Goal: Transaction & Acquisition: Purchase product/service

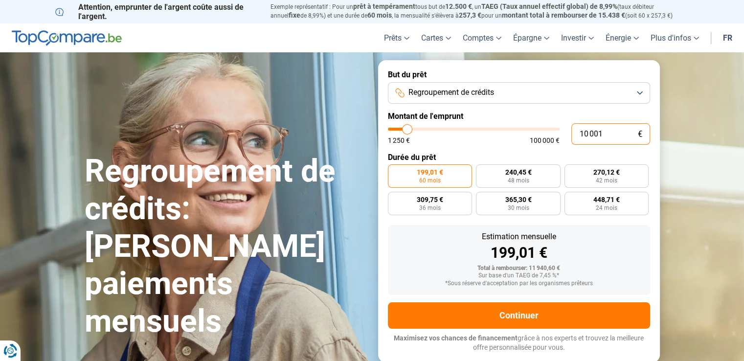
click at [585, 132] on input "10 001" at bounding box center [610, 134] width 79 height 22
type input "1"
type input "1250"
type input "16"
type input "1250"
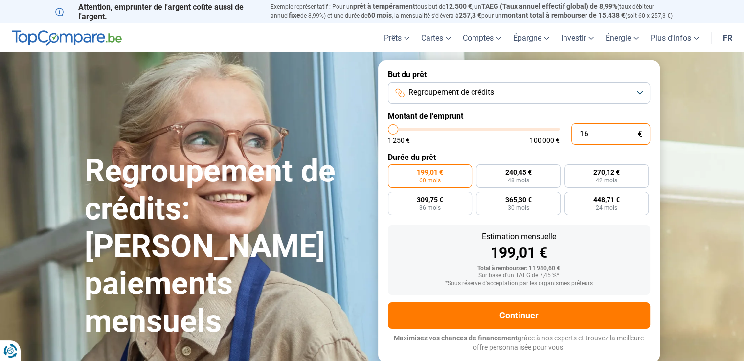
type input "1 250"
type input "1250"
radio input "true"
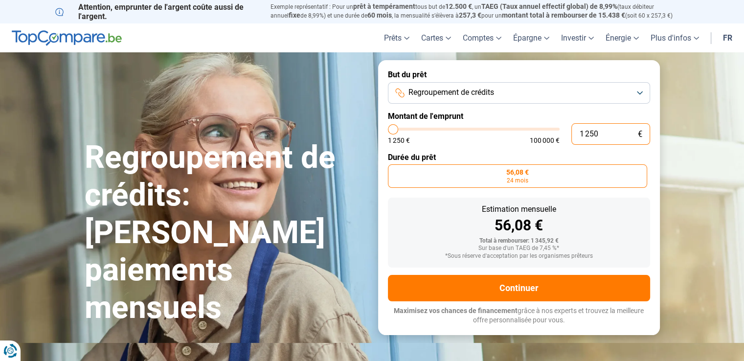
type input "125"
type input "1250"
type input "12"
type input "1250"
type input "1"
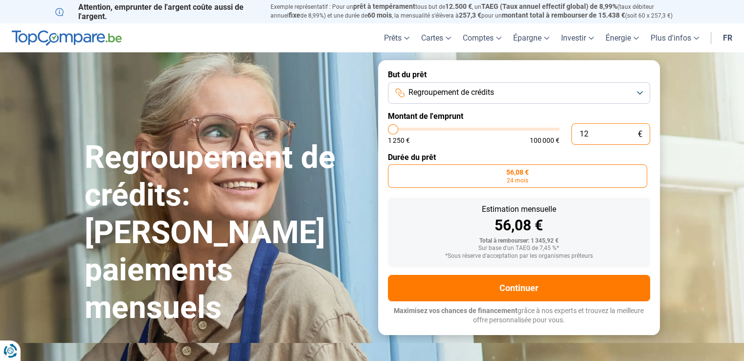
type input "1250"
type input "0"
type input "1250"
type input "6"
type input "1250"
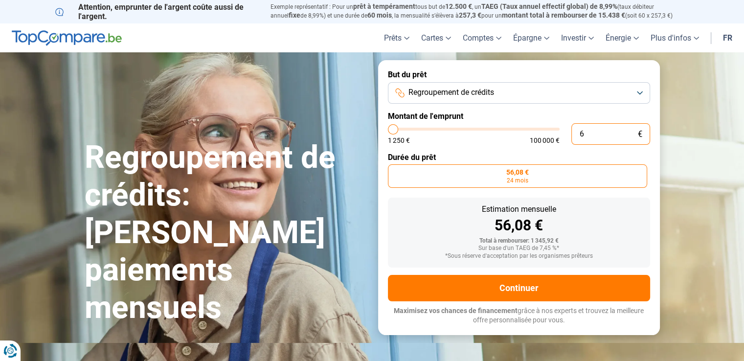
type input "60"
type input "1250"
type input "600"
type input "1250"
type input "6 000"
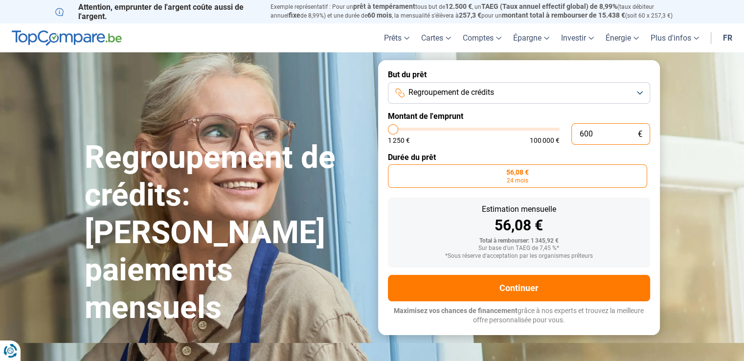
type input "6000"
type input "60 000"
type input "60000"
radio input "false"
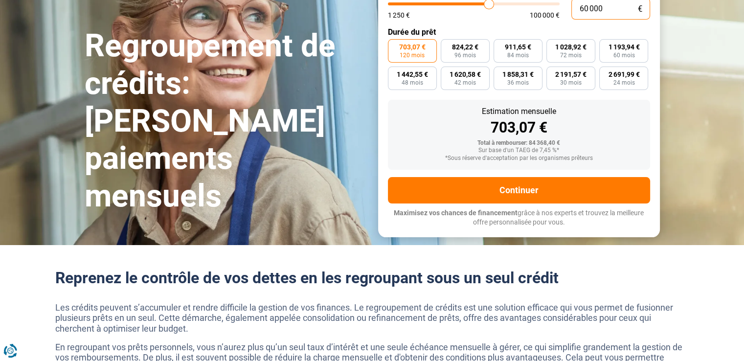
scroll to position [147, 0]
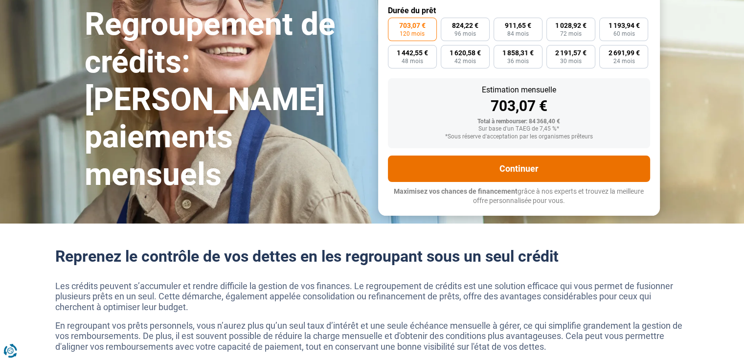
type input "60 000"
click at [539, 164] on button "Continuer" at bounding box center [519, 169] width 262 height 26
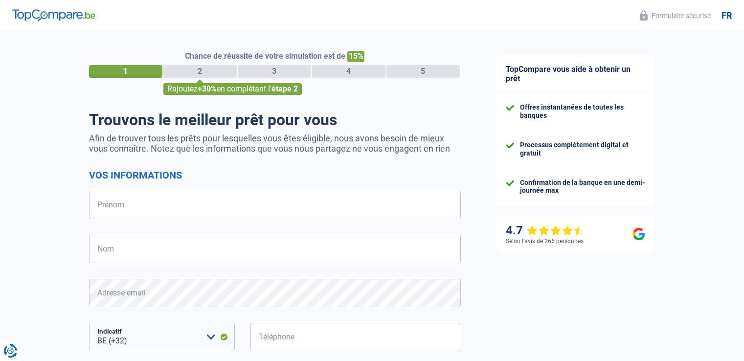
select select "32"
click at [219, 205] on input "Prénom" at bounding box center [275, 205] width 372 height 28
type input "v"
type input "Véronique"
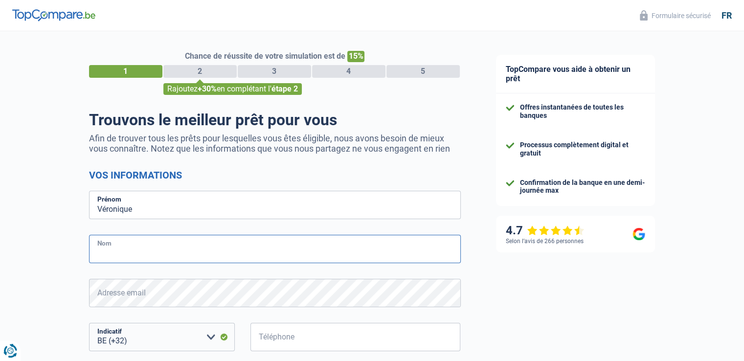
click at [198, 248] on input "Nom" at bounding box center [275, 249] width 372 height 28
type input "LEFEBVRE"
click at [283, 337] on input "Téléphone" at bounding box center [355, 337] width 210 height 28
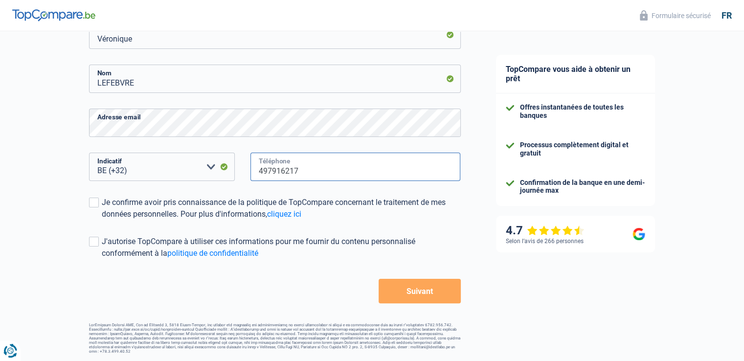
scroll to position [171, 0]
type input "497916217"
click at [93, 203] on span at bounding box center [94, 202] width 10 height 10
click at [102, 220] on input "Je confirme avoir pris connaissance de la politique de TopCompare concernant le…" at bounding box center [102, 220] width 0 height 0
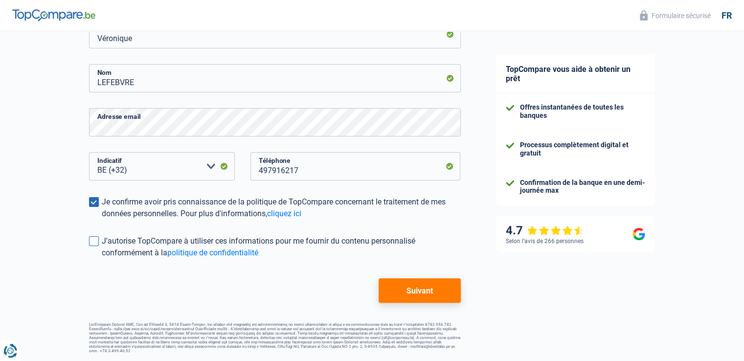
click at [98, 243] on span at bounding box center [94, 241] width 10 height 10
click at [102, 259] on input "J'autorise TopCompare à utiliser ces informations pour me fournir du contenu pe…" at bounding box center [102, 259] width 0 height 0
click at [415, 288] on button "Suivant" at bounding box center [419, 290] width 82 height 24
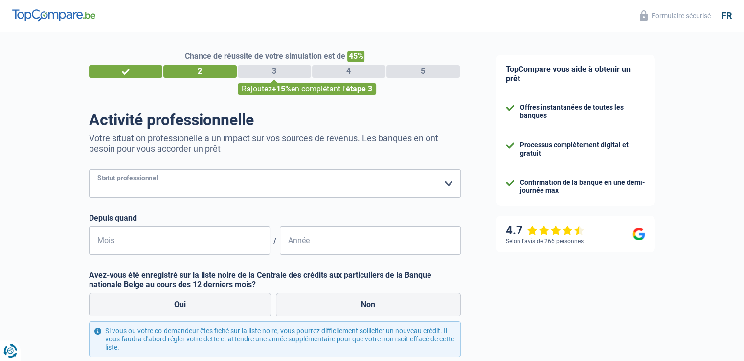
click at [445, 182] on select "Ouvrier Employé privé Employé public Invalide Indépendant Pensionné Chômeur Mut…" at bounding box center [275, 183] width 372 height 28
select select "publicEmployee"
click at [89, 170] on select "Ouvrier Employé privé Employé public Invalide Indépendant Pensionné Chômeur Mut…" at bounding box center [275, 183] width 372 height 28
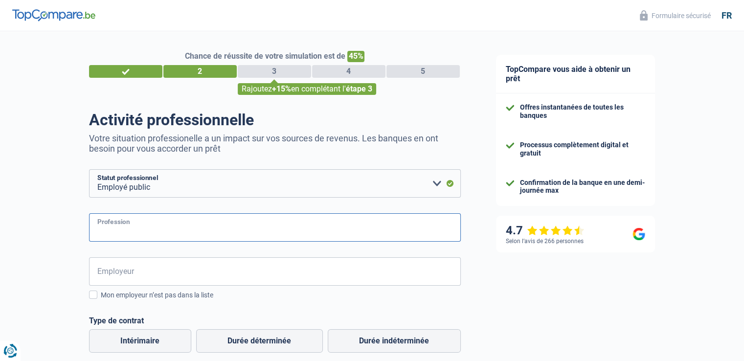
click at [174, 224] on input "Profession" at bounding box center [275, 227] width 372 height 28
type input "g"
type input "Greffière"
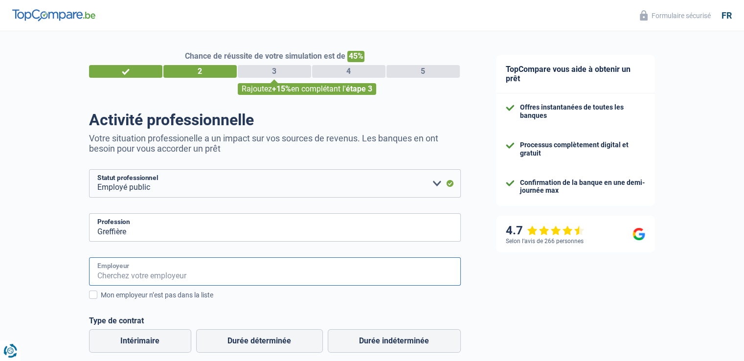
click at [159, 270] on input "Employeur" at bounding box center [275, 271] width 372 height 28
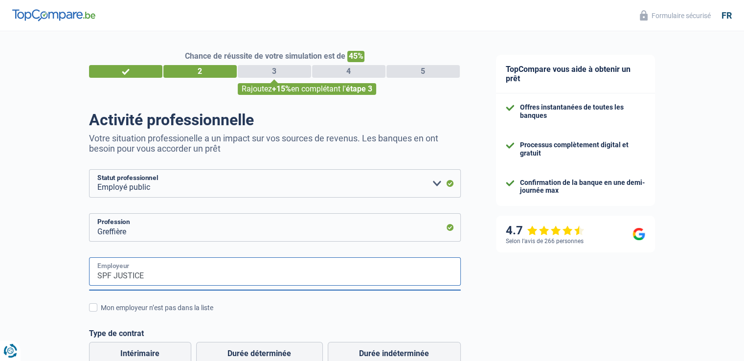
type input "SPF JUSTICE"
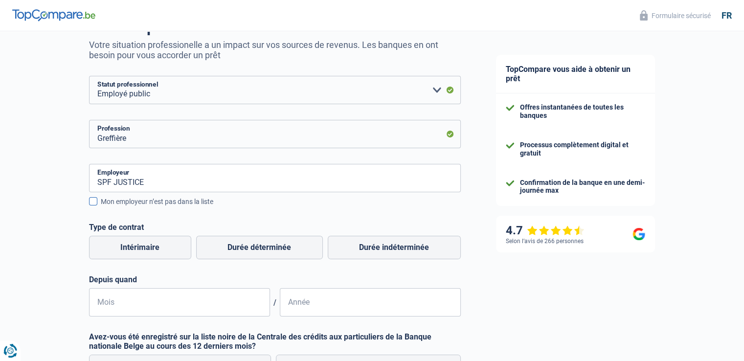
scroll to position [98, 0]
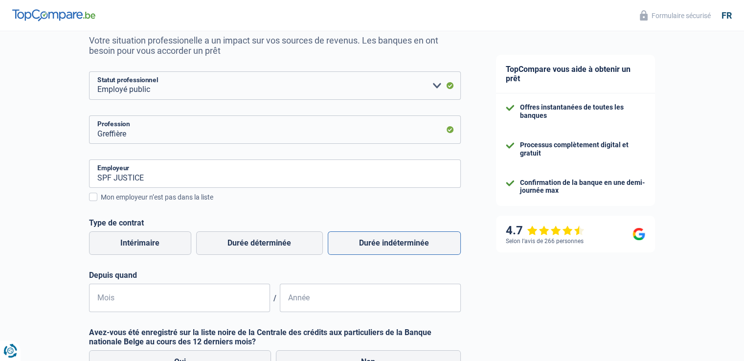
click at [358, 238] on label "Durée indéterminée" at bounding box center [394, 242] width 133 height 23
click at [358, 238] on input "Durée indéterminée" at bounding box center [394, 242] width 133 height 23
radio input "true"
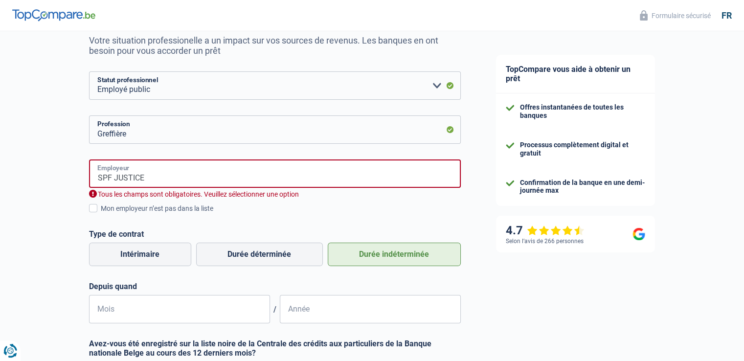
click at [147, 177] on input "SPF JUSTICE" at bounding box center [275, 173] width 372 height 28
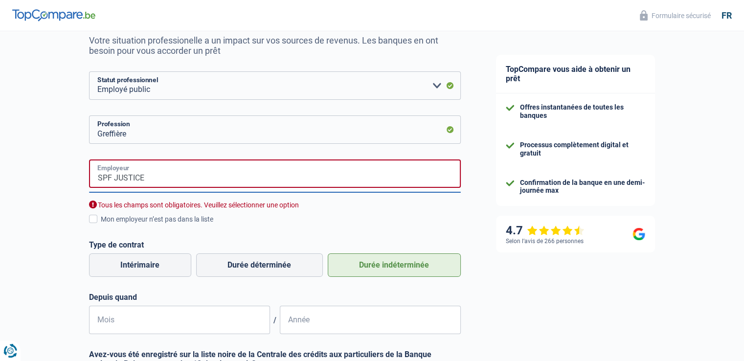
drag, startPoint x: 150, startPoint y: 178, endPoint x: 86, endPoint y: 179, distance: 64.6
click at [86, 179] on div "Chance de réussite de votre simulation est de 45% 1 2 3 4 5 Rajoutez +15% en co…" at bounding box center [239, 232] width 478 height 605
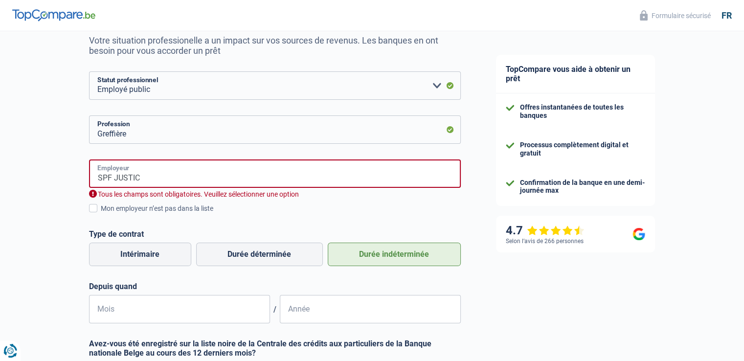
type input "SPF JUSTICE"
click at [92, 210] on span at bounding box center [93, 208] width 8 height 8
click at [101, 214] on input "Mon employeur n’est pas dans la liste" at bounding box center [101, 214] width 0 height 0
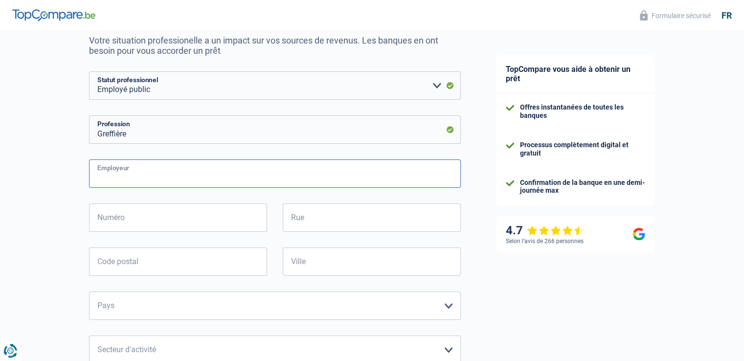
click at [119, 168] on input "Employeur" at bounding box center [275, 173] width 372 height 28
type input "SPF JUSTICE"
click at [107, 221] on input "Numéro" at bounding box center [178, 217] width 178 height 28
type input "115"
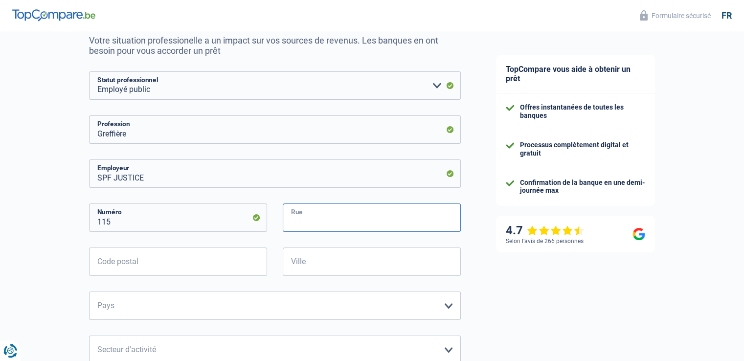
click at [331, 216] on input "Rue" at bounding box center [372, 217] width 178 height 28
type input "Boulevard de Waterloo"
click at [146, 263] on input "Code postal" at bounding box center [178, 261] width 178 height 28
type input "1000"
click at [319, 261] on input "Ville" at bounding box center [372, 261] width 178 height 28
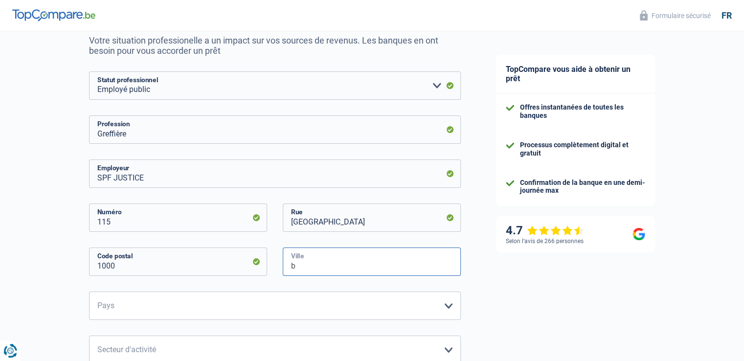
type input "b"
type input "BRUXELLES"
click at [450, 306] on select "Belgique France Allemagne Italie Luxembourg Pays-Bas Espagne Suisse Veuillez sé…" at bounding box center [275, 305] width 372 height 28
select select "BE"
click at [89, 292] on select "Belgique France Allemagne Italie Luxembourg Pays-Bas Espagne Suisse Veuillez sé…" at bounding box center [275, 305] width 372 height 28
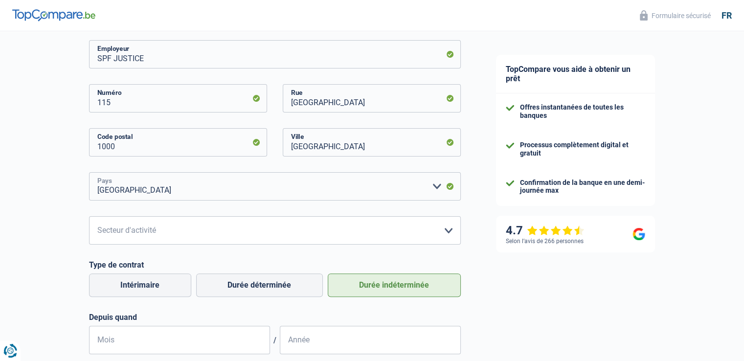
scroll to position [245, 0]
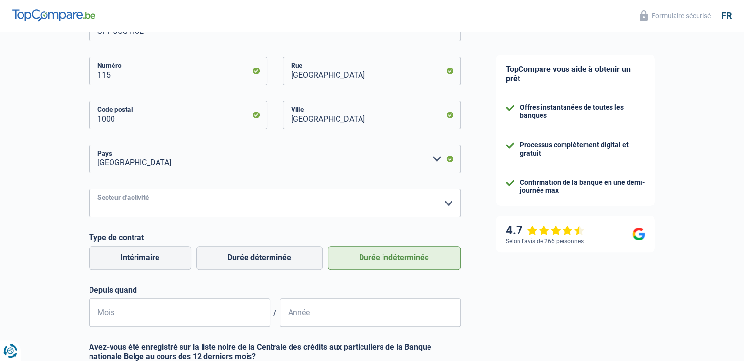
click at [445, 202] on select "Agriculture/Pêche Industrie Horeca Courier/Fitness/Taxi Construction Banques/As…" at bounding box center [275, 203] width 372 height 28
select select "stateUniversityEu"
click at [89, 189] on select "Agriculture/Pêche Industrie Horeca Courier/Fitness/Taxi Construction Banques/As…" at bounding box center [275, 203] width 372 height 28
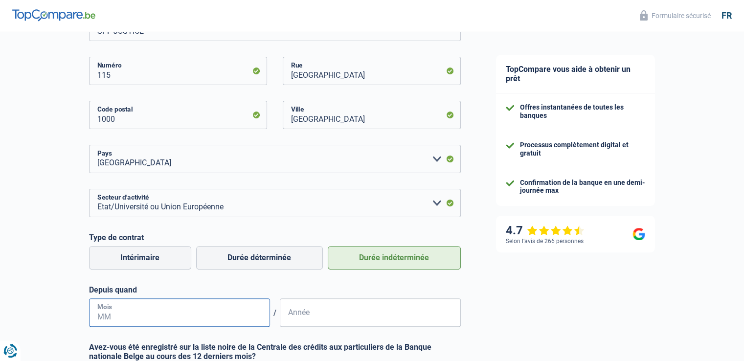
click at [160, 309] on input "Mois" at bounding box center [179, 312] width 181 height 28
type input "10"
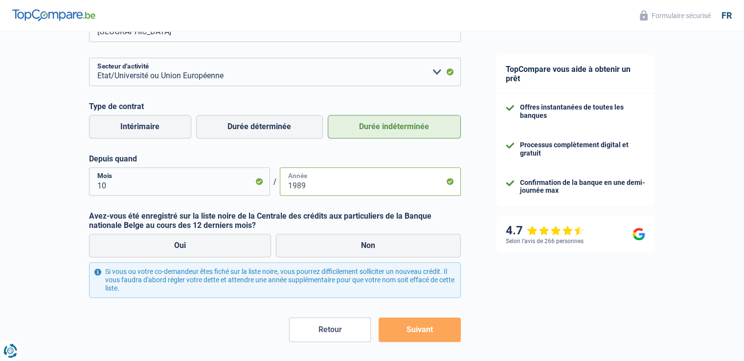
scroll to position [391, 0]
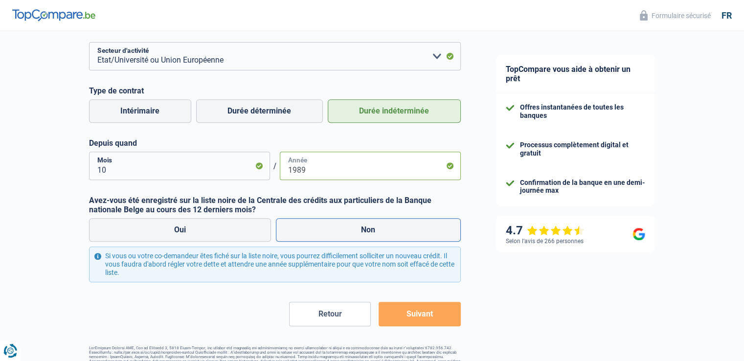
type input "1989"
click at [346, 236] on label "Non" at bounding box center [368, 229] width 185 height 23
click at [346, 236] on input "Non" at bounding box center [368, 229] width 185 height 23
radio input "true"
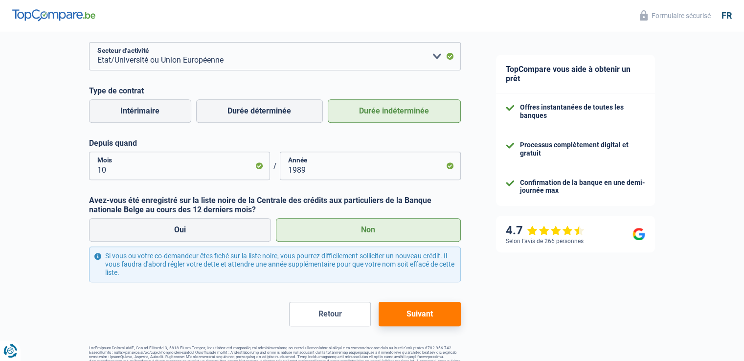
click at [419, 311] on button "Suivant" at bounding box center [419, 314] width 82 height 24
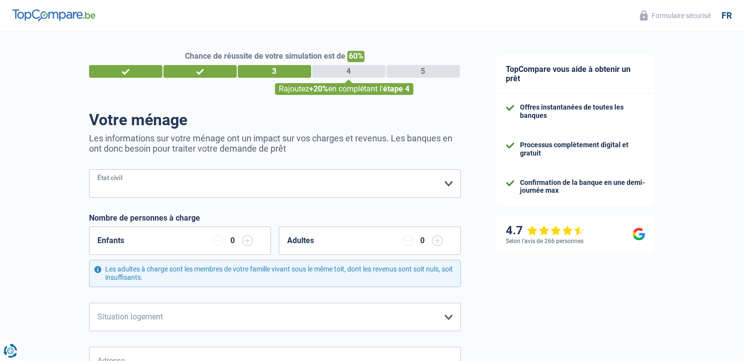
click at [446, 183] on select "Célibataire Marié(e) Cohabitant(e) légal(e) Divorcé(e) Veuf(ve) Séparé (de fait…" at bounding box center [275, 183] width 372 height 28
select select "single"
click at [89, 170] on select "Célibataire Marié(e) Cohabitant(e) légal(e) Divorcé(e) Veuf(ve) Séparé (de fait…" at bounding box center [275, 183] width 372 height 28
click at [448, 314] on select "Locataire Propriétaire avec prêt hypothécaire Propriétaire sans prêt hypothécai…" at bounding box center [275, 317] width 372 height 28
select select "rents"
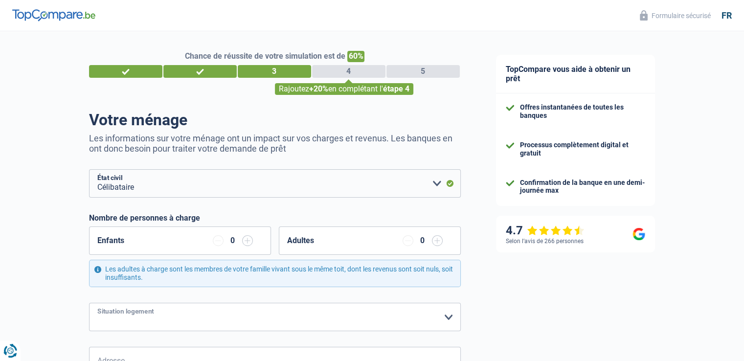
click at [89, 303] on select "Locataire Propriétaire avec prêt hypothécaire Propriétaire sans prêt hypothécai…" at bounding box center [275, 317] width 372 height 28
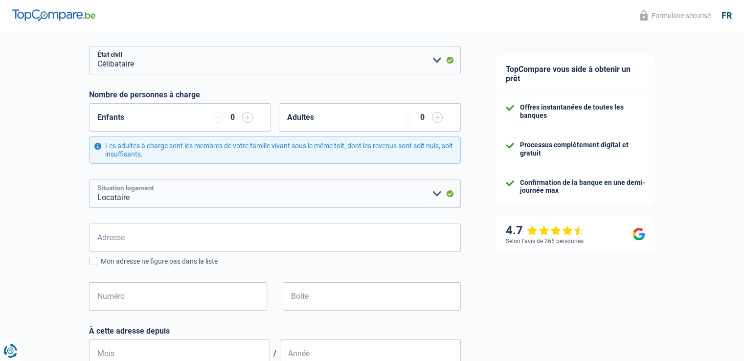
scroll to position [147, 0]
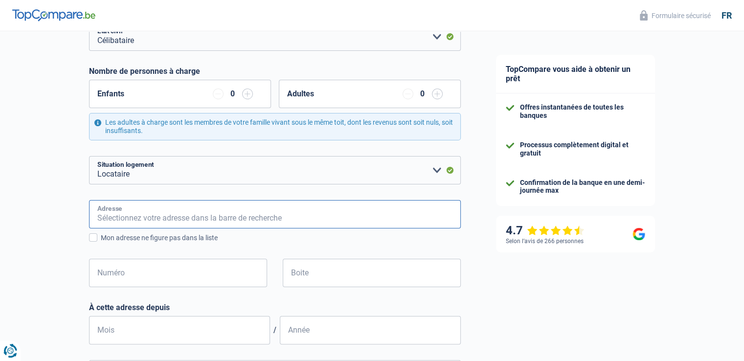
click at [313, 216] on input "Adresse" at bounding box center [275, 214] width 372 height 28
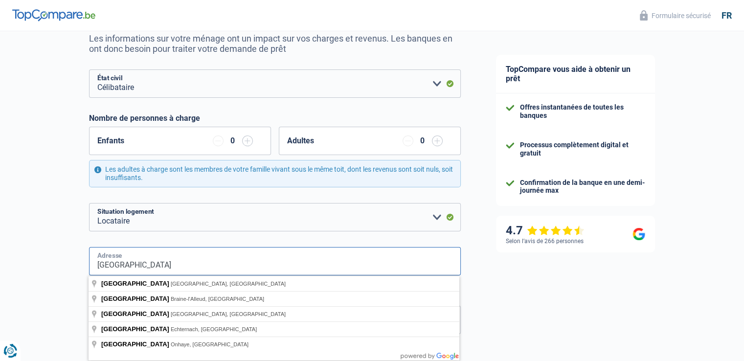
scroll to position [98, 0]
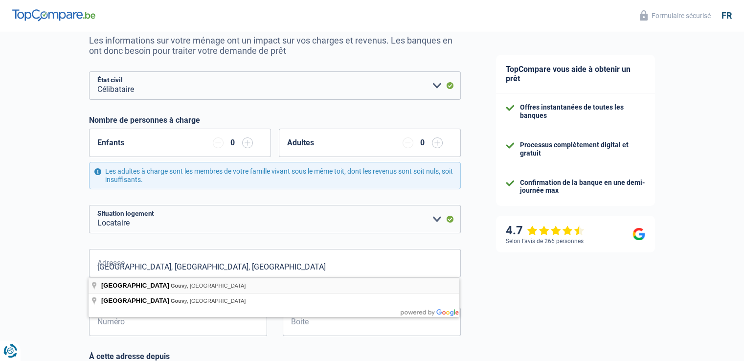
type input "Rue de la Gare, 6670, Gouvy, BE"
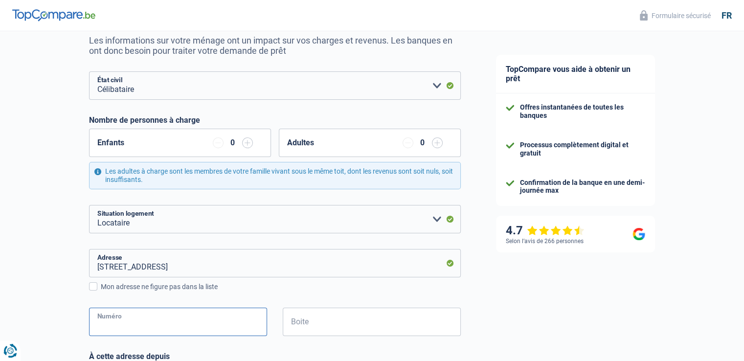
click at [145, 319] on input "Numéro" at bounding box center [178, 322] width 178 height 28
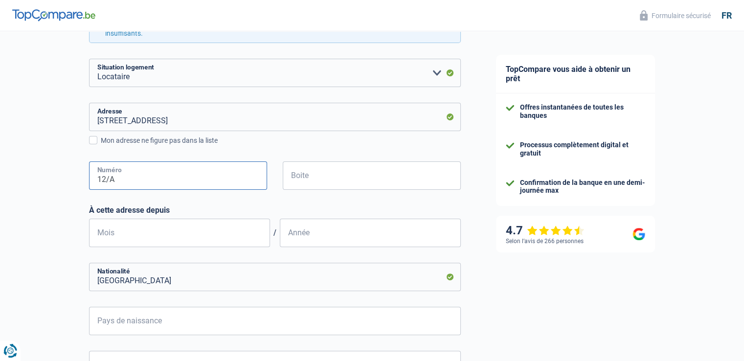
scroll to position [245, 0]
click at [144, 237] on div "À cette adresse depuis Mois / Année" at bounding box center [275, 226] width 372 height 42
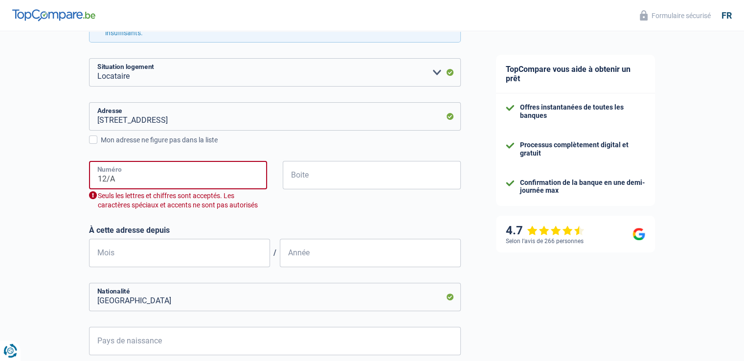
click at [133, 179] on input "12/A" at bounding box center [178, 175] width 178 height 28
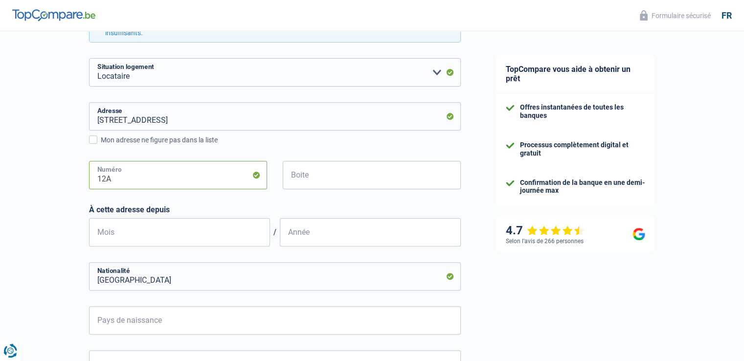
type input "12A"
click at [126, 237] on input "Mois" at bounding box center [179, 232] width 181 height 28
type input "10"
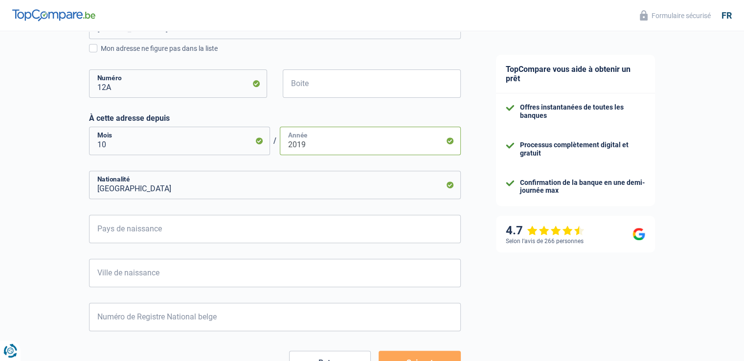
scroll to position [342, 0]
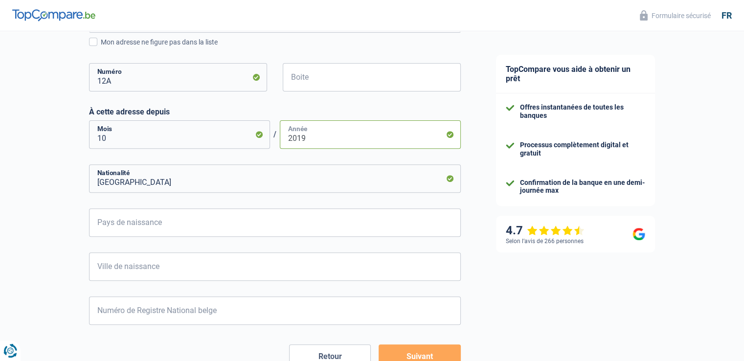
type input "2019"
click at [166, 219] on input "Pays de naissance" at bounding box center [275, 222] width 372 height 28
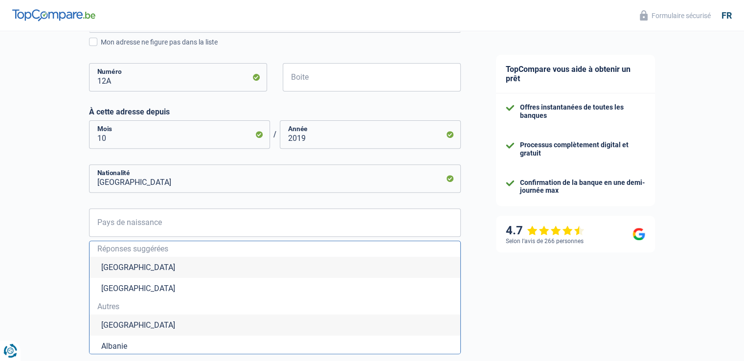
click at [133, 268] on li "Belgique" at bounding box center [274, 267] width 371 height 21
type input "Belgique"
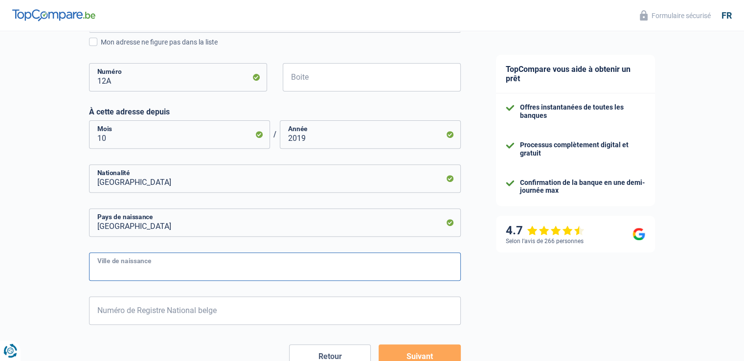
click at [164, 270] on input "Ville de naissance" at bounding box center [275, 266] width 372 height 28
type input "Sambreville"
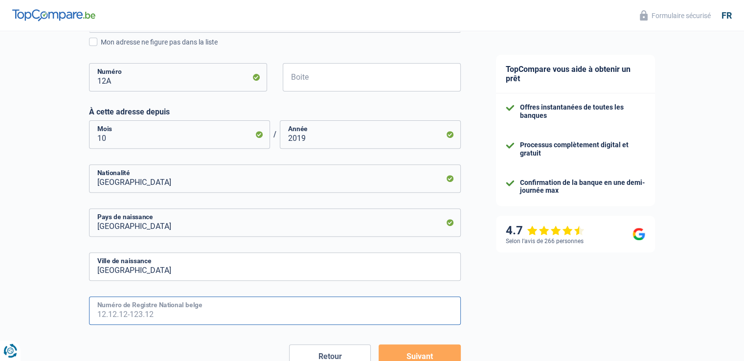
click at [164, 313] on input "Numéro de Registre National belge" at bounding box center [275, 310] width 372 height 28
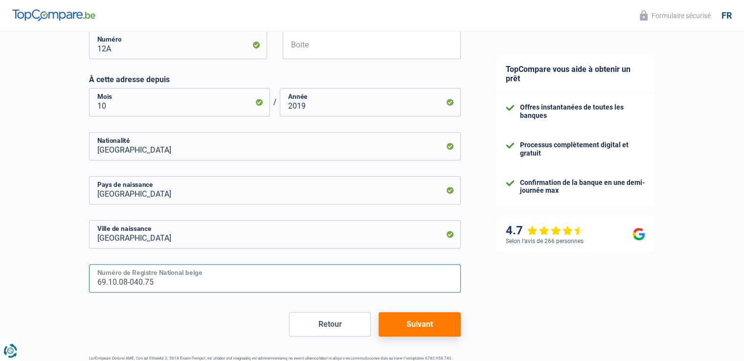
scroll to position [408, 0]
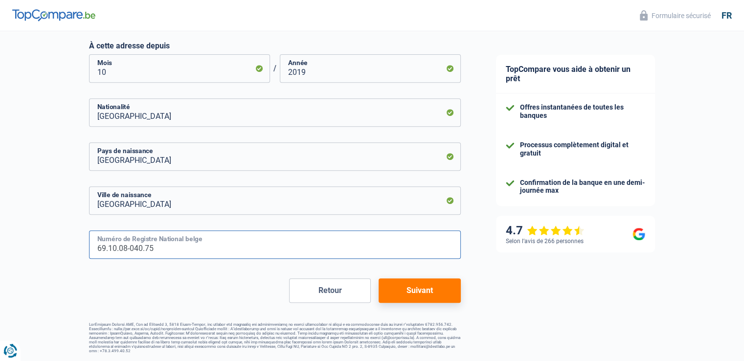
type input "69.10.08-040.75"
click at [424, 287] on button "Suivant" at bounding box center [419, 290] width 82 height 24
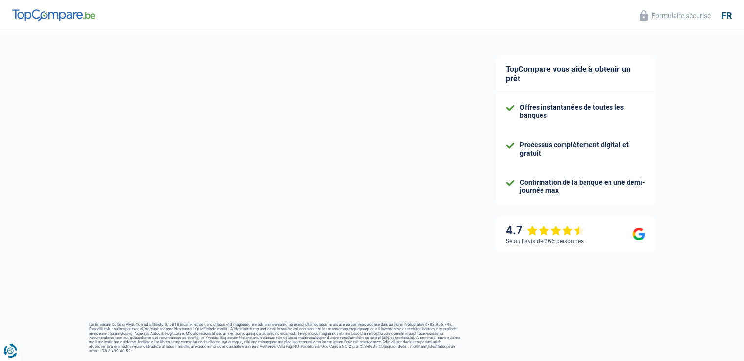
select select "netSalary"
select select "mealVouchers"
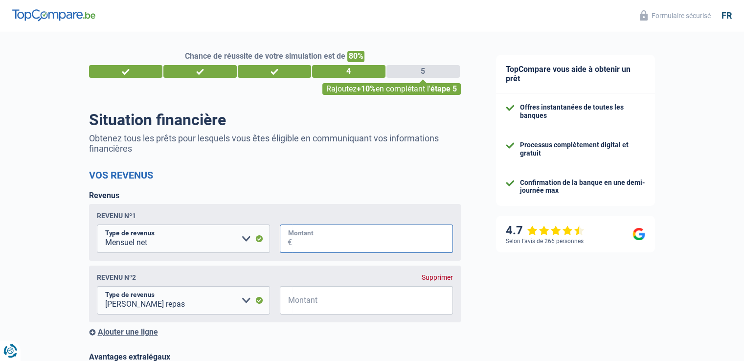
click at [354, 242] on input "Montant" at bounding box center [372, 238] width 161 height 28
type input "3.300"
click at [430, 279] on div "Supprimer" at bounding box center [437, 277] width 31 height 8
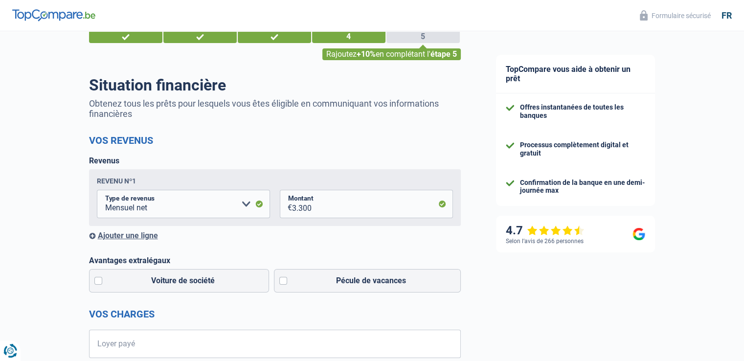
scroll to position [98, 0]
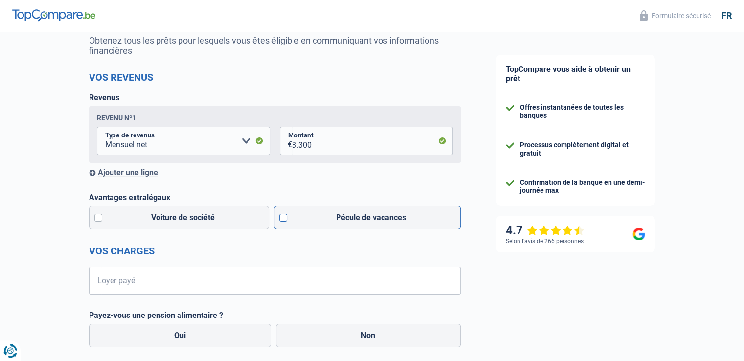
click at [283, 219] on label "Pécule de vacances" at bounding box center [367, 217] width 187 height 23
click at [283, 219] on input "Pécule de vacances" at bounding box center [367, 217] width 187 height 23
checkbox input "true"
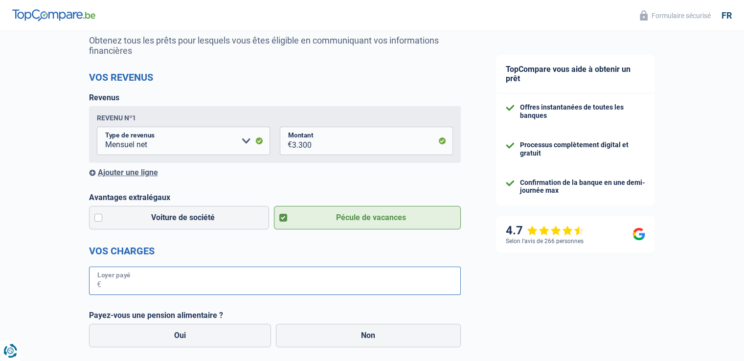
click at [197, 282] on input "Loyer payé" at bounding box center [280, 281] width 359 height 28
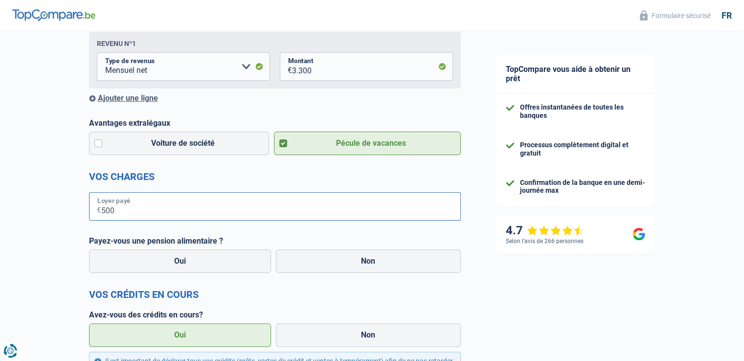
scroll to position [245, 0]
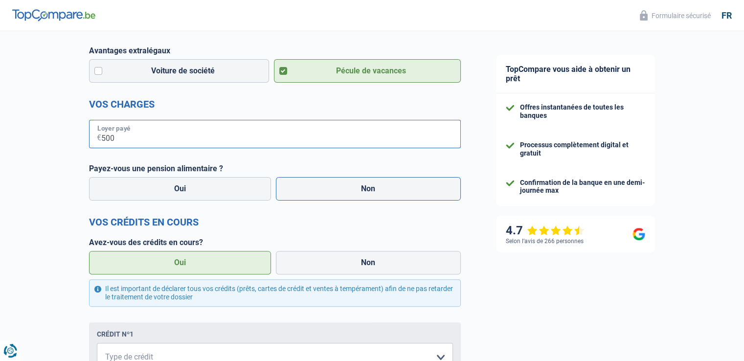
type input "500"
click at [338, 192] on label "Non" at bounding box center [368, 188] width 185 height 23
click at [338, 192] on input "Non" at bounding box center [368, 188] width 185 height 23
radio input "true"
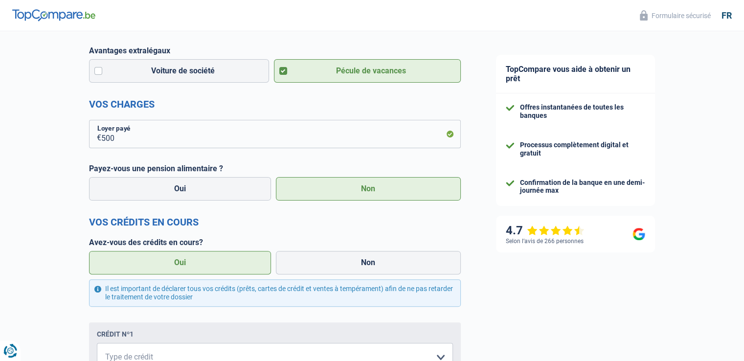
click at [190, 264] on label "Oui" at bounding box center [180, 262] width 182 height 23
click at [190, 264] on input "Oui" at bounding box center [180, 262] width 182 height 23
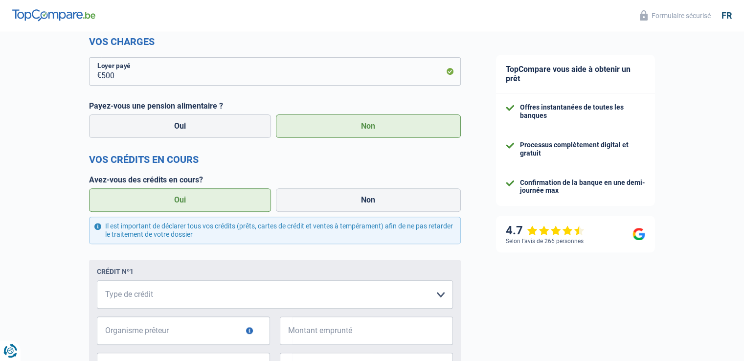
scroll to position [342, 0]
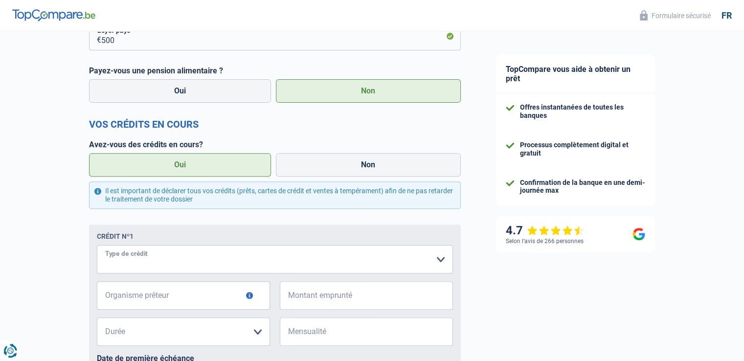
click at [174, 259] on select "Carte ou ouverture de crédit Prêt hypothécaire Vente à tempérament Prêt à tempé…" at bounding box center [275, 259] width 356 height 28
select select "personalLoan"
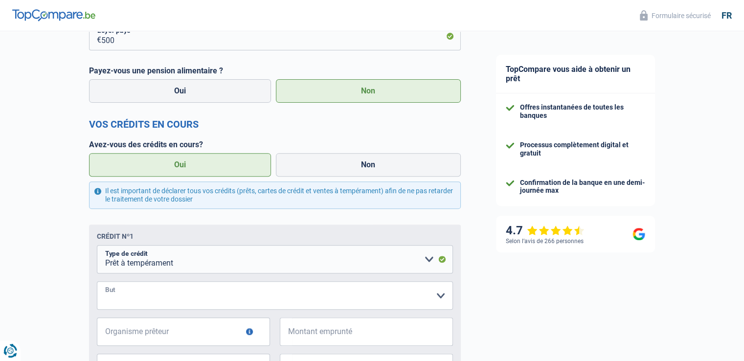
click at [204, 290] on select "Confort maison: meubles, textile, peinture, électroménager, outillage non-profe…" at bounding box center [275, 295] width 356 height 28
select select "other"
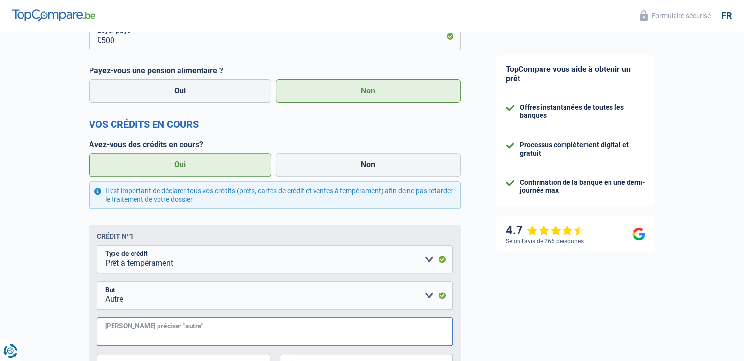
click at [188, 329] on input "Veuillez préciser "autre"" at bounding box center [275, 331] width 356 height 28
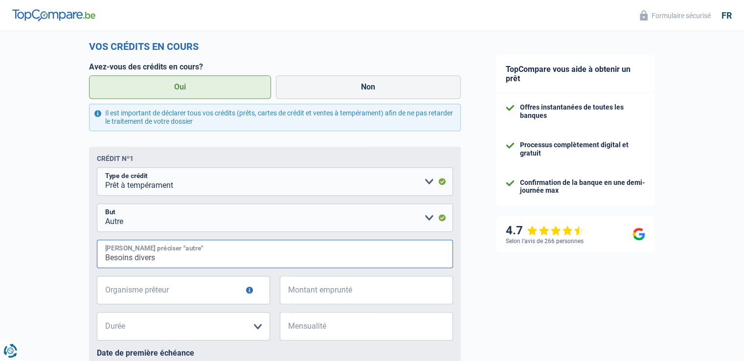
scroll to position [489, 0]
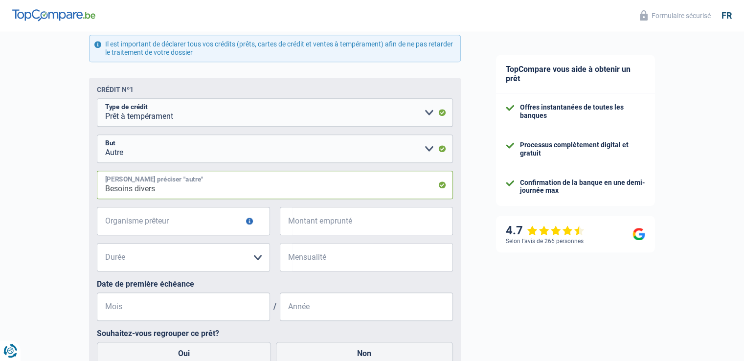
type input "Besoins divers"
click at [250, 224] on button "button" at bounding box center [249, 221] width 7 height 7
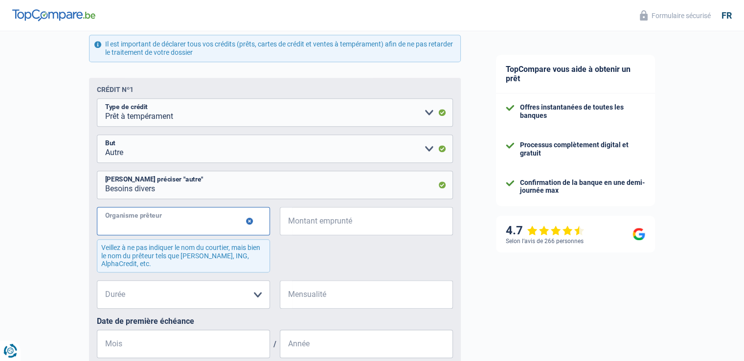
click at [227, 224] on input "Organisme prêteur" at bounding box center [183, 221] width 173 height 28
type input "Alpha Crédit"
click at [311, 221] on input "Montant emprunté" at bounding box center [372, 221] width 161 height 28
type input "60.000"
click at [258, 294] on select "12 mois 18 mois 24 mois 30 mois 36 mois 42 mois 48 mois 60 mois 72 mois 84 mois…" at bounding box center [183, 294] width 173 height 28
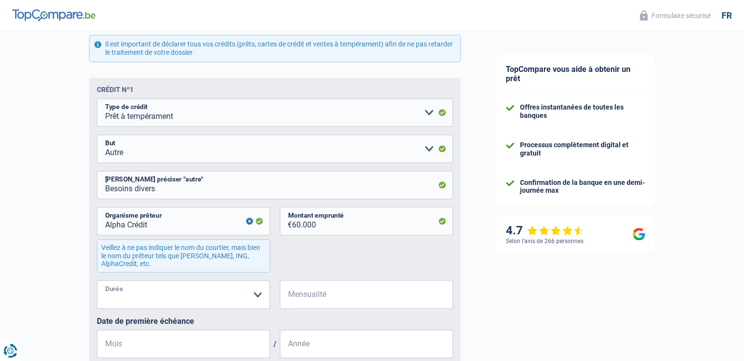
select select "120"
click at [97, 282] on select "12 mois 18 mois 24 mois 30 mois 36 mois 42 mois 48 mois 60 mois 72 mois 84 mois…" at bounding box center [183, 294] width 173 height 28
click at [301, 294] on input "Mensualité" at bounding box center [372, 294] width 161 height 28
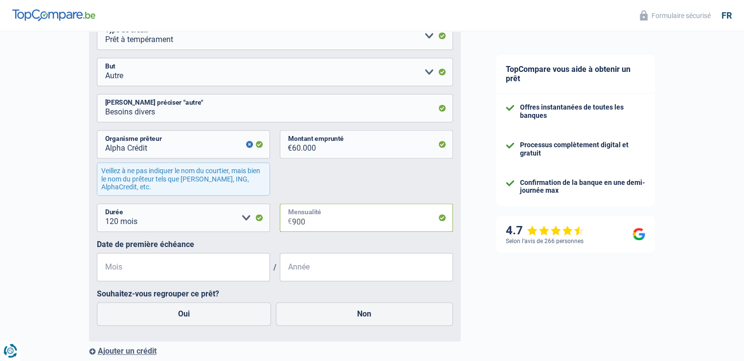
scroll to position [587, 0]
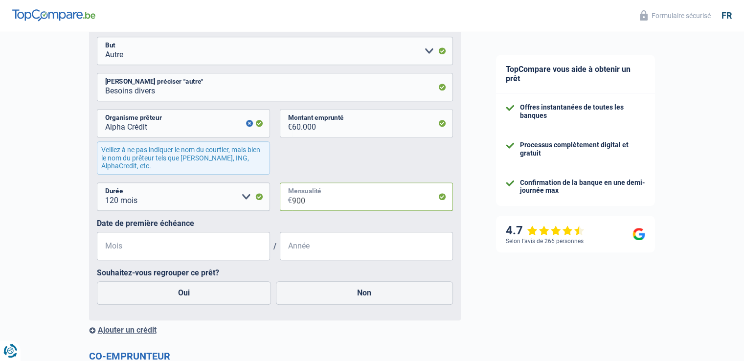
type input "900"
click at [212, 245] on input "Mois" at bounding box center [183, 246] width 173 height 28
type input "10"
type input "2024"
click at [197, 289] on label "Oui" at bounding box center [184, 292] width 175 height 23
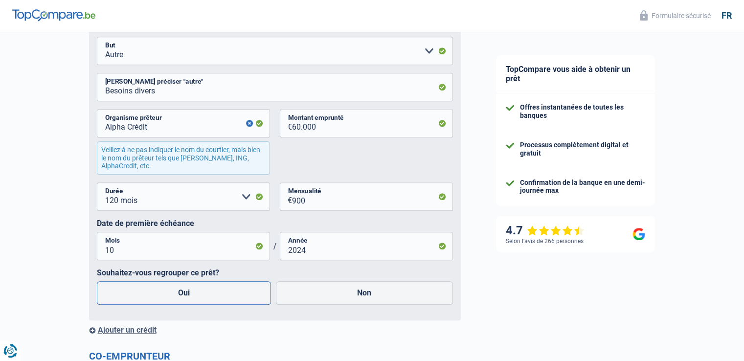
click at [197, 289] on input "Oui" at bounding box center [184, 292] width 175 height 23
radio input "true"
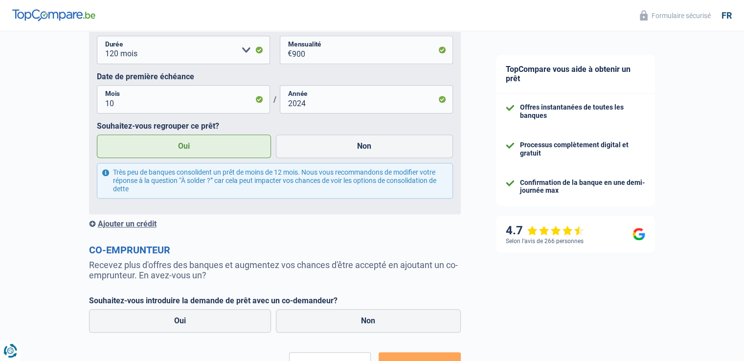
scroll to position [782, 0]
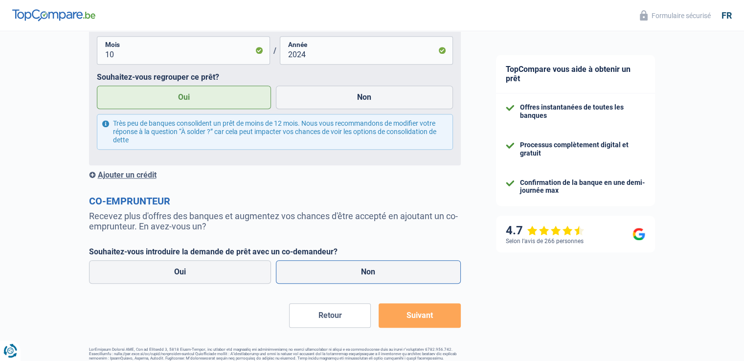
click at [319, 266] on label "Non" at bounding box center [368, 271] width 185 height 23
click at [319, 266] on input "Non" at bounding box center [368, 271] width 185 height 23
radio input "true"
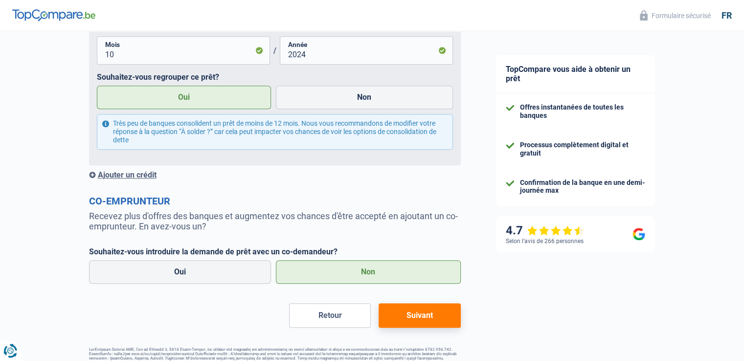
click at [403, 318] on button "Suivant" at bounding box center [419, 315] width 82 height 24
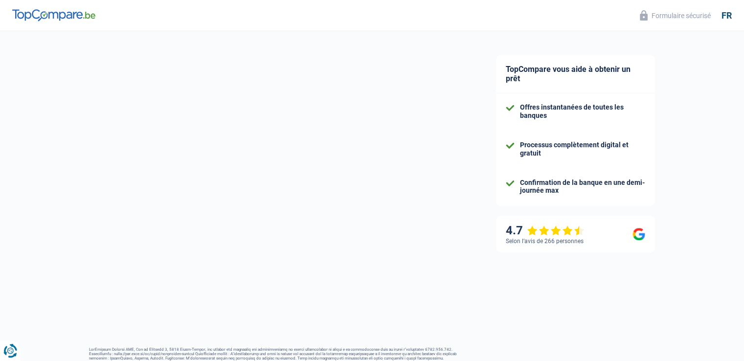
select select "refinancing"
select select "120"
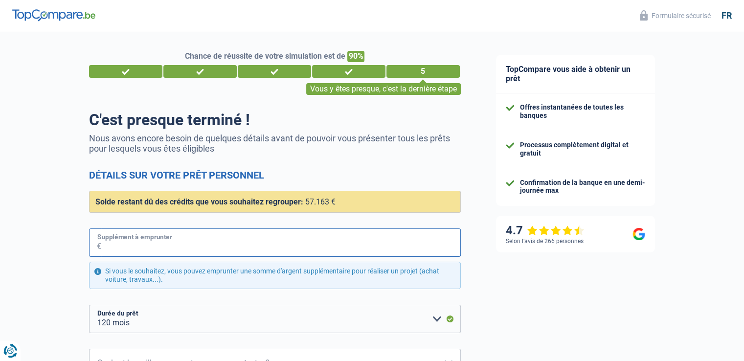
click at [201, 245] on input "Supplément à emprunter" at bounding box center [280, 242] width 359 height 28
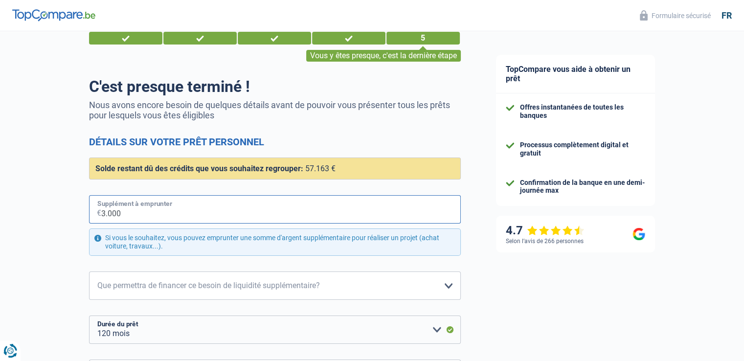
scroll to position [49, 0]
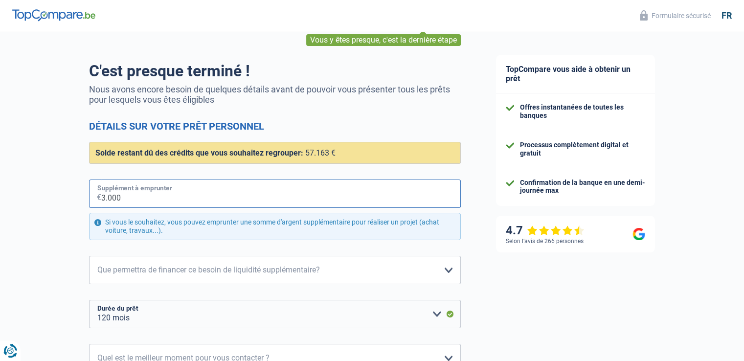
type input "3.000"
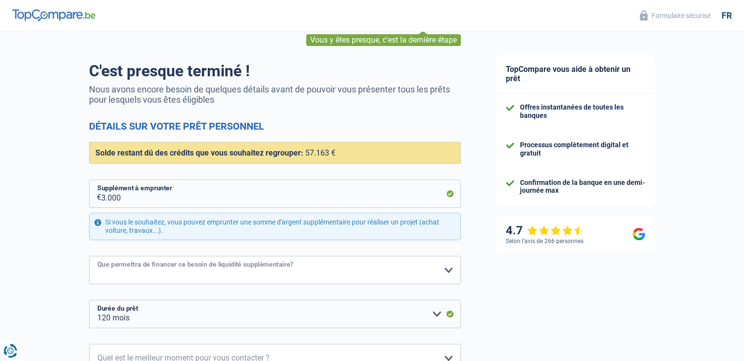
click at [303, 270] on select "Confort maison: meubles, textile, peinture, électroménager, outillage non-profe…" at bounding box center [275, 270] width 372 height 28
click at [237, 267] on select "Confort maison: meubles, textile, peinture, électroménager, outillage non-profe…" at bounding box center [275, 270] width 372 height 28
select select "movingOrInstallation"
click at [89, 256] on select "Confort maison: meubles, textile, peinture, électroménager, outillage non-profe…" at bounding box center [275, 270] width 372 height 28
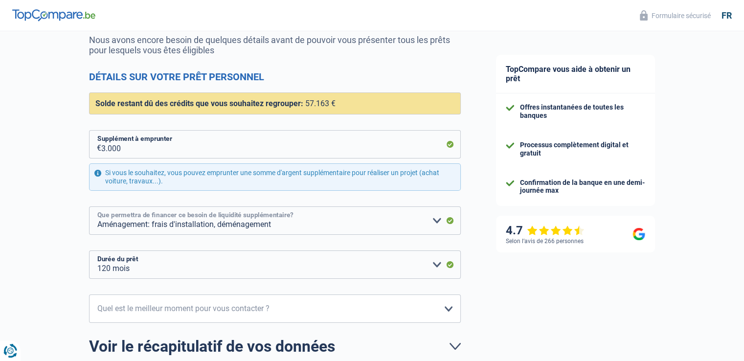
scroll to position [147, 0]
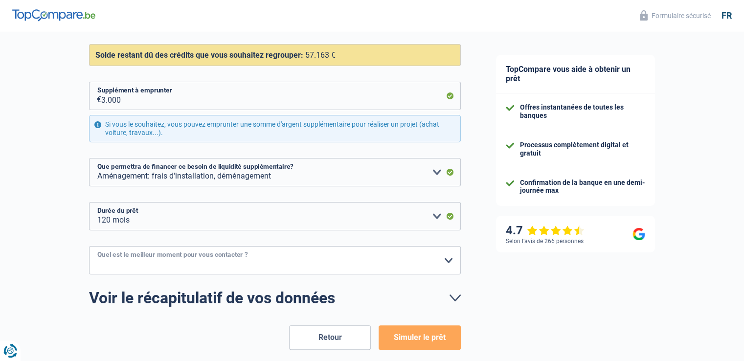
click at [267, 260] on select "10h-12h 12h-14h 14h-16h 16h-18h Veuillez sélectionner une option" at bounding box center [275, 260] width 372 height 28
select select "10-12"
click at [89, 246] on select "10h-12h 12h-14h 14h-16h 16h-18h Veuillez sélectionner une option" at bounding box center [275, 260] width 372 height 28
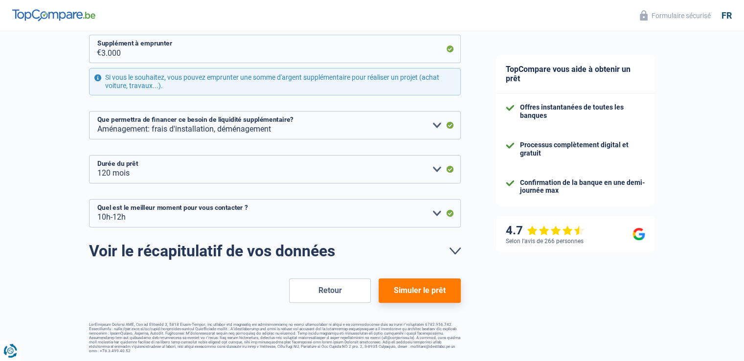
click at [323, 294] on button "Retour" at bounding box center [330, 290] width 82 height 24
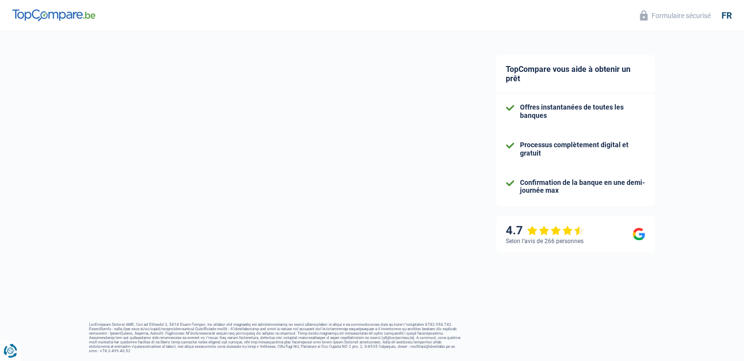
select select "netSalary"
select select "personalLoan"
select select "other"
select select "120"
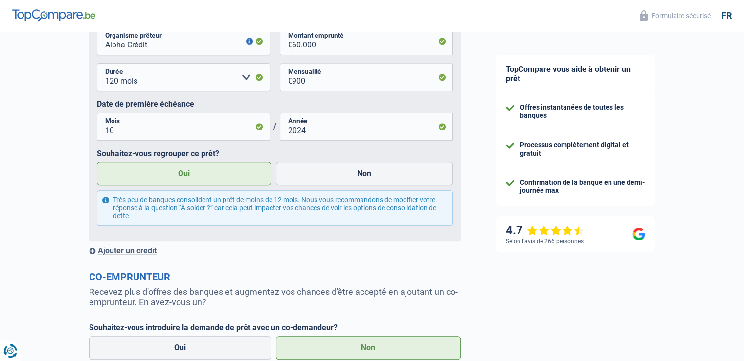
scroll to position [685, 0]
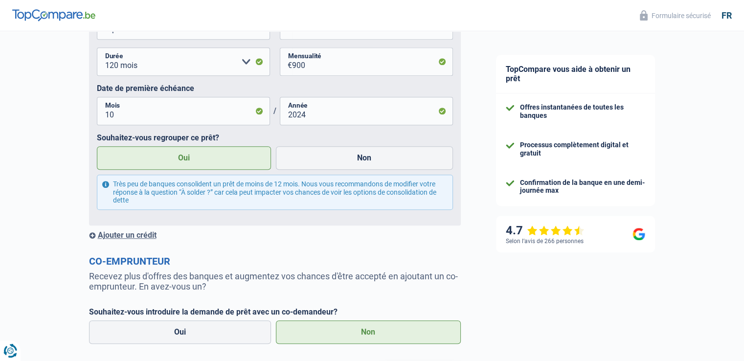
click at [135, 235] on div "Ajouter un crédit" at bounding box center [275, 234] width 372 height 9
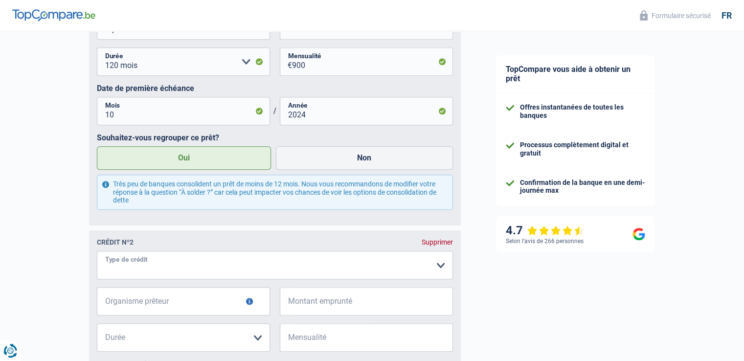
click at [153, 264] on select "Carte ou ouverture de crédit Prêt hypothécaire Vente à tempérament Prêt à tempé…" at bounding box center [275, 265] width 356 height 28
select select "personalSale"
click at [166, 306] on input "Organisme prêteur" at bounding box center [183, 301] width 173 height 28
click at [110, 225] on div "Crédit nº1 Supprimer Carte ou ouverture de crédit Prêt hypothécaire Vente à tem…" at bounding box center [275, 53] width 372 height 343
click at [130, 302] on input "Organisme prêteur" at bounding box center [183, 301] width 173 height 28
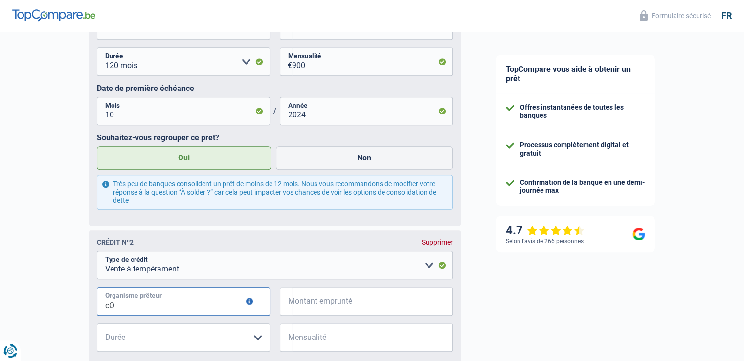
type input "c"
type input "Cofidis"
click at [321, 304] on input "Montant emprunté" at bounding box center [372, 301] width 161 height 28
type input "5.000"
click at [256, 339] on select "12 mois 18 mois 24 mois 30 mois 36 mois Veuillez sélectionner une option" at bounding box center [183, 337] width 173 height 28
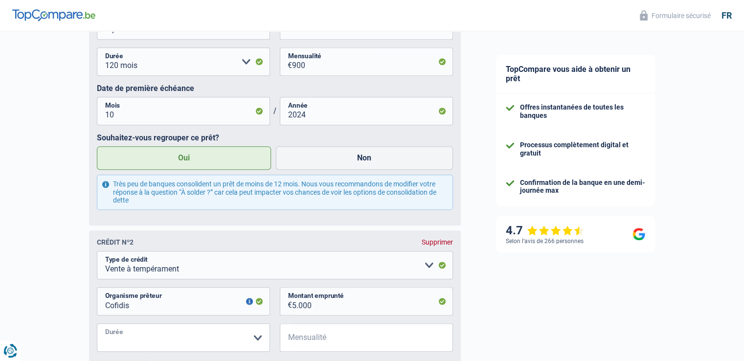
select select "36"
click at [97, 325] on select "12 mois 18 mois 24 mois 30 mois 36 mois Veuillez sélectionner une option" at bounding box center [183, 337] width 173 height 28
click at [328, 340] on input "Mensualité" at bounding box center [372, 337] width 161 height 28
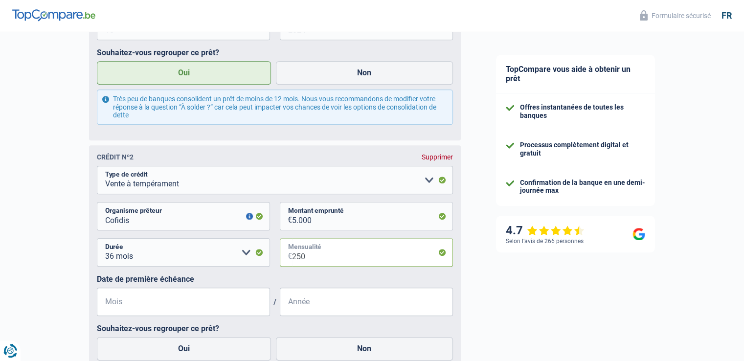
scroll to position [782, 0]
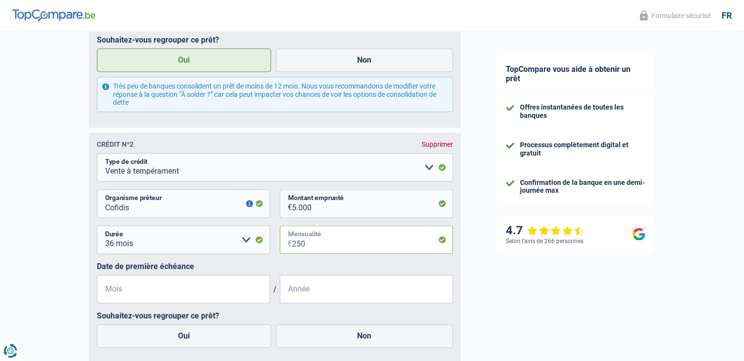
type input "250"
click at [219, 296] on input "Mois" at bounding box center [183, 289] width 173 height 28
type input "09"
type input "2025"
click at [315, 341] on label "Non" at bounding box center [364, 335] width 177 height 23
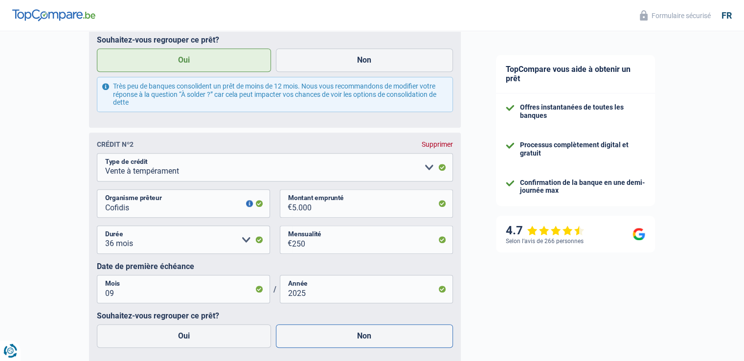
click at [315, 341] on input "Non" at bounding box center [364, 335] width 177 height 23
radio input "true"
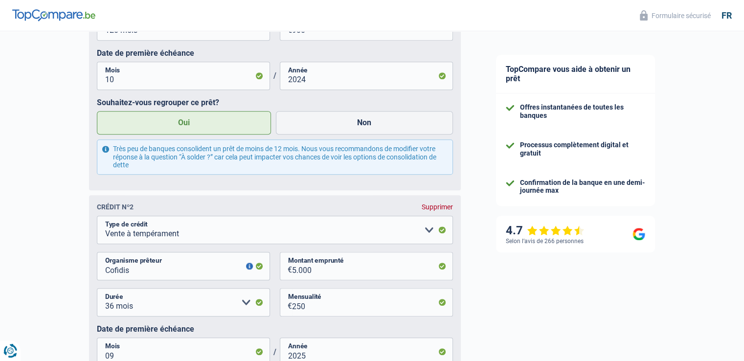
scroll to position [715, 0]
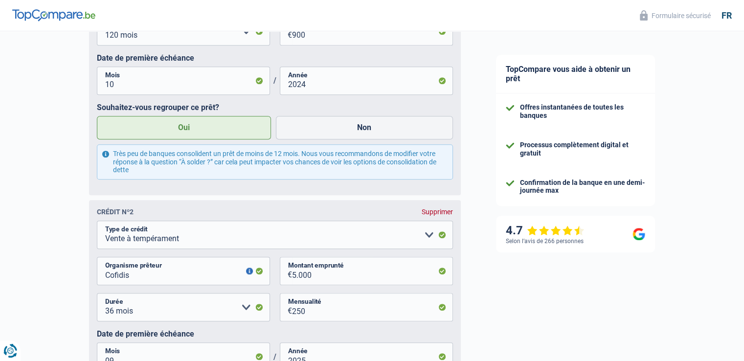
click at [105, 156] on div "Très peu de banques consolident un prêt de moins de 12 mois. Nous vous recomman…" at bounding box center [275, 161] width 356 height 35
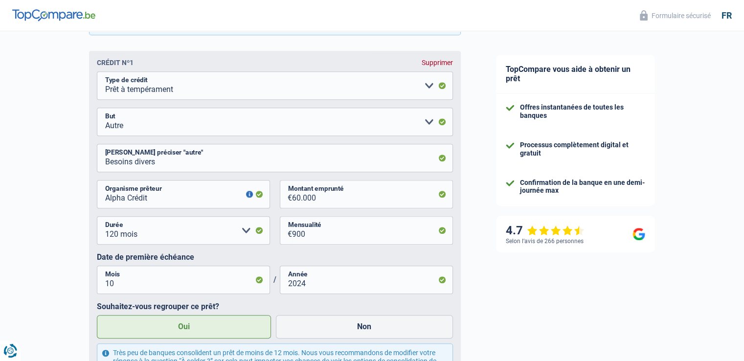
scroll to position [538, 0]
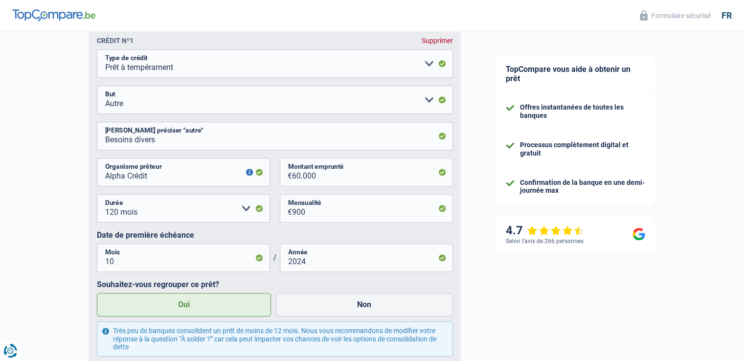
click at [248, 174] on button "button" at bounding box center [249, 172] width 7 height 7
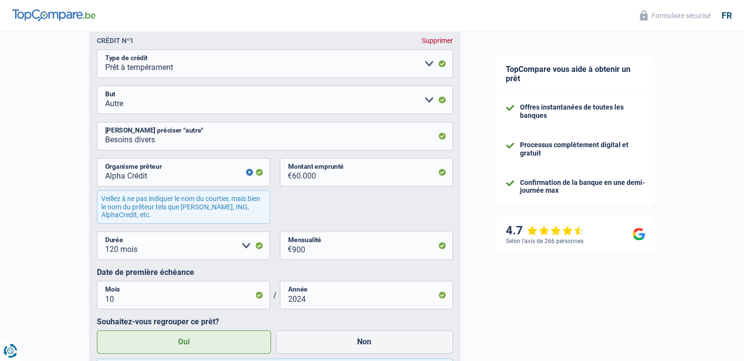
click at [248, 174] on button "button" at bounding box center [249, 172] width 7 height 7
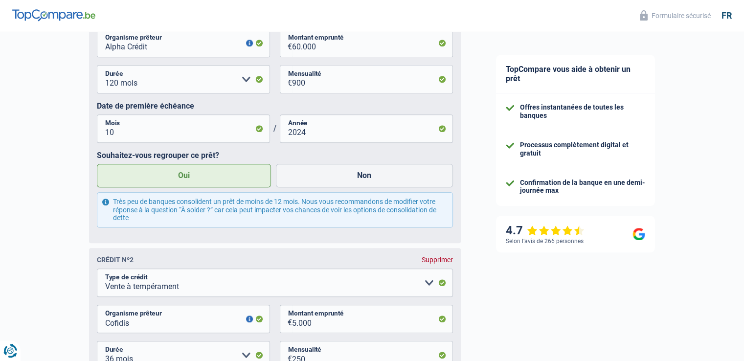
scroll to position [685, 0]
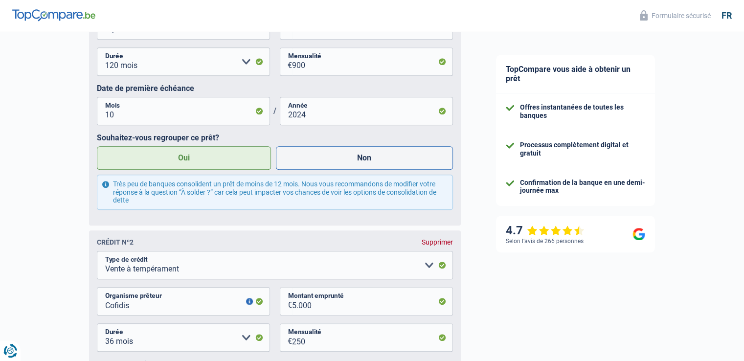
click at [309, 161] on label "Non" at bounding box center [364, 157] width 177 height 23
click at [309, 161] on input "Non" at bounding box center [364, 157] width 177 height 23
radio input "true"
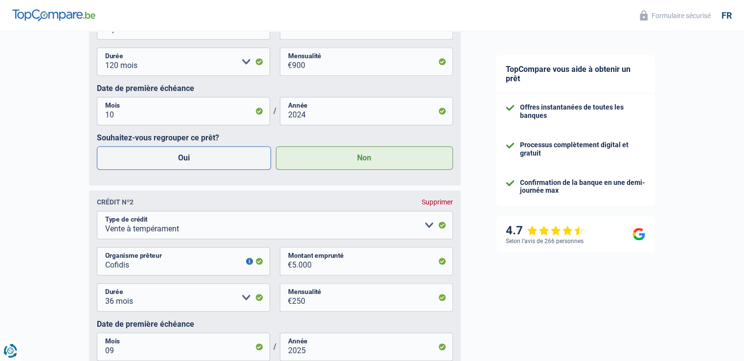
click at [232, 160] on label "Oui" at bounding box center [184, 157] width 175 height 23
click at [232, 160] on input "Oui" at bounding box center [184, 157] width 175 height 23
radio input "true"
radio input "false"
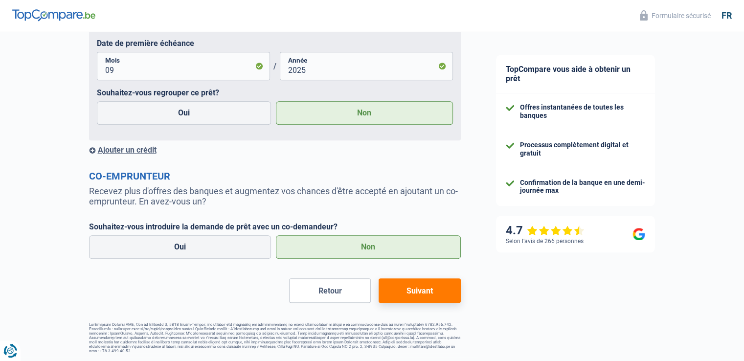
scroll to position [1008, 0]
click at [426, 289] on button "Suivant" at bounding box center [419, 290] width 82 height 24
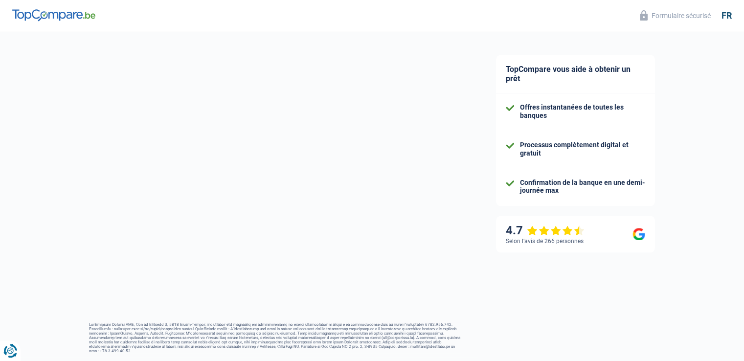
select select "refinancing"
select select "movingOrInstallation"
select select "120"
select select "10-12"
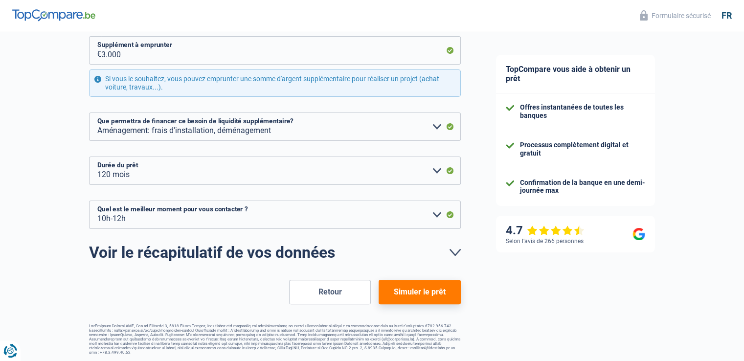
scroll to position [194, 0]
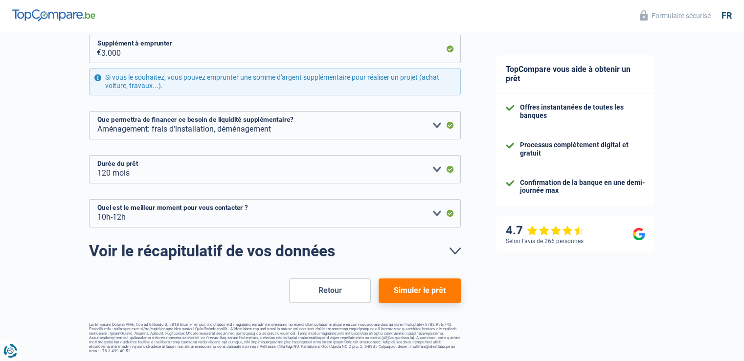
click at [433, 287] on button "Simuler le prêt" at bounding box center [419, 290] width 82 height 24
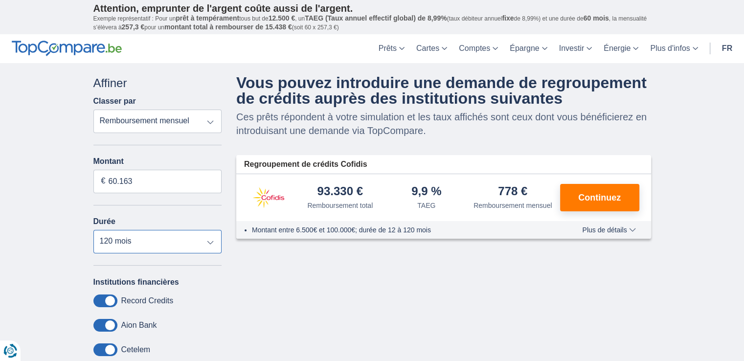
click at [212, 240] on select "12 mois 18 mois 24 mois 30 mois 36 mois 42 mois 48 mois 60 mois 72 mois 84 mois…" at bounding box center [157, 241] width 129 height 23
click at [93, 230] on select "12 mois 18 mois 24 mois 30 mois 36 mois 42 mois 48 mois 60 mois 72 mois 84 mois…" at bounding box center [157, 241] width 129 height 23
click at [210, 239] on select "12 mois 18 mois 24 mois 30 mois 36 mois 42 mois 48 mois 60 mois 72 mois 84 mois…" at bounding box center [157, 241] width 129 height 23
select select "120"
click at [93, 230] on select "12 mois 18 mois 24 mois 30 mois 36 mois 42 mois 48 mois 60 mois 72 mois 84 mois…" at bounding box center [157, 241] width 129 height 23
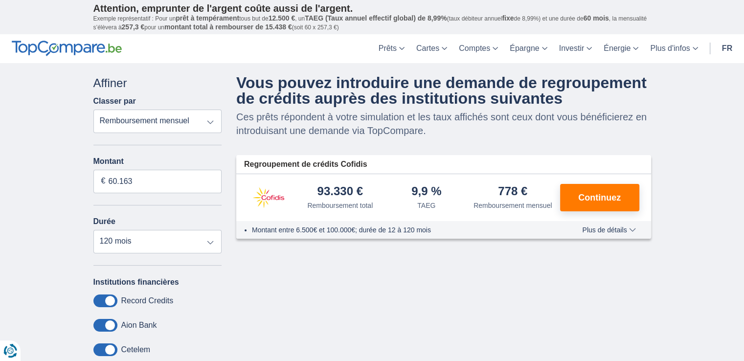
click at [603, 228] on span "Plus de détails" at bounding box center [608, 229] width 53 height 7
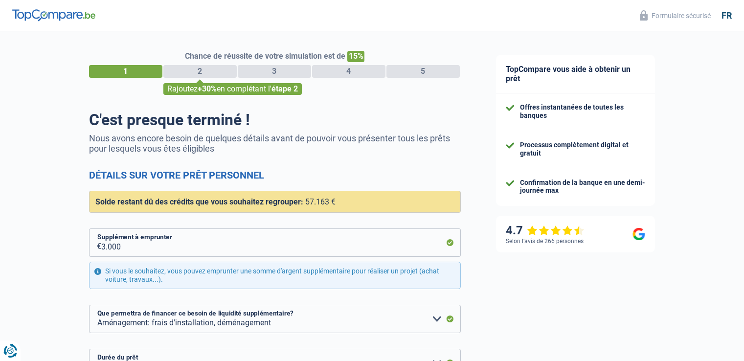
select select "refinancing"
select select "movingOrInstallation"
select select "120"
select select "10-12"
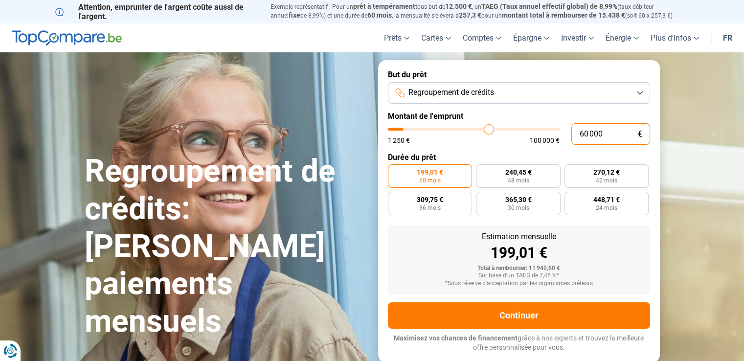
click at [587, 133] on input "60 000" at bounding box center [610, 134] width 79 height 22
type input "6 000"
type input "6000"
radio input "true"
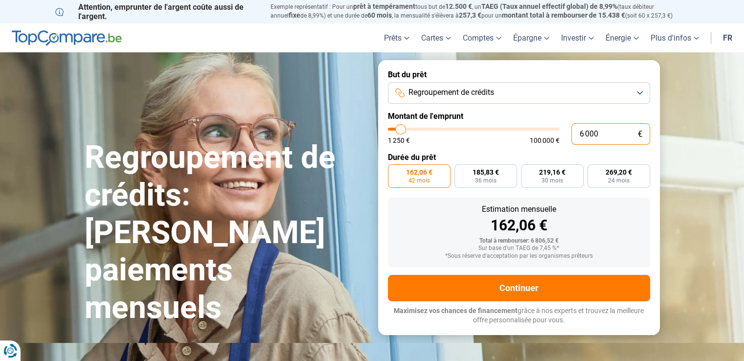
type input "65 000"
type input "65000"
radio input "false"
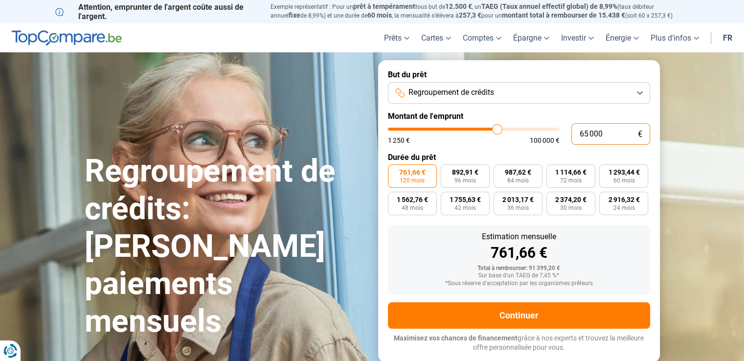
click at [588, 132] on input "65 000" at bounding box center [610, 134] width 79 height 22
type input "6 000"
type input "6000"
type input "0"
type input "1250"
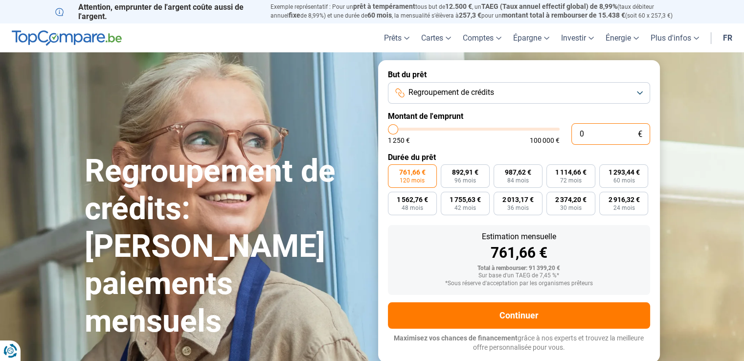
type input "1 250"
type input "1250"
radio input "true"
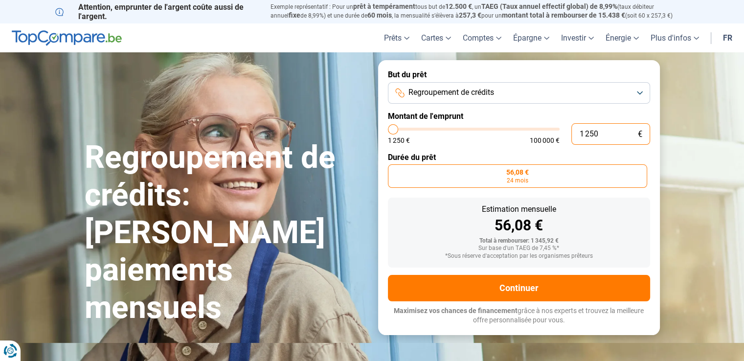
type input "12 505"
type input "12500"
type input "125 057"
type input "100000"
type input "12 505"
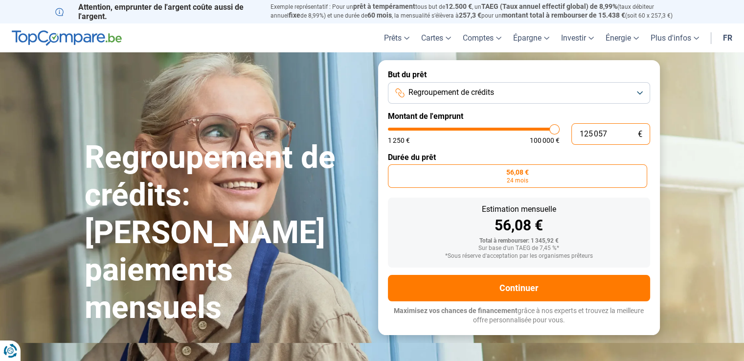
type input "12500"
type input "1 250"
type input "1250"
type input "125"
type input "1250"
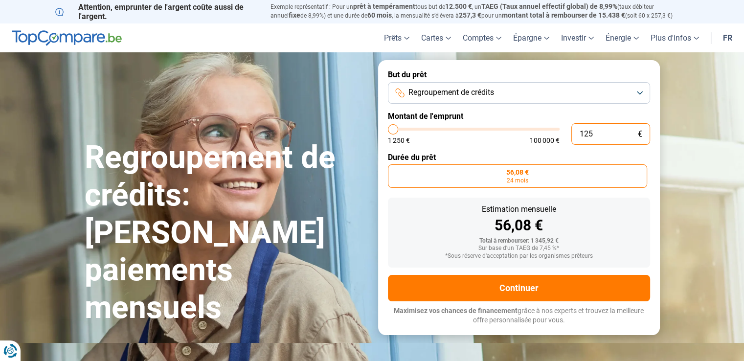
type input "12"
type input "1250"
type input "1"
type input "1250"
type input "0"
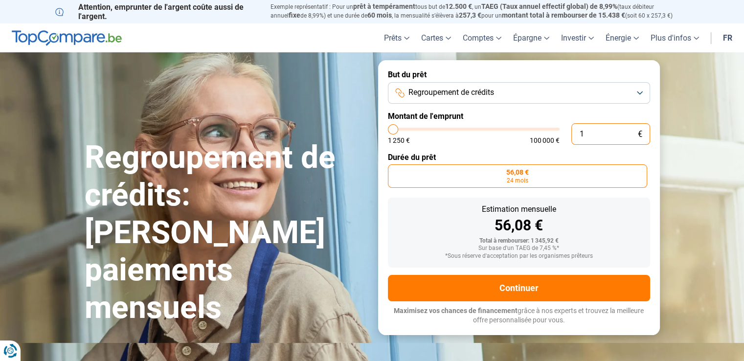
type input "1250"
type input "5"
type input "1250"
type input "57"
type input "1250"
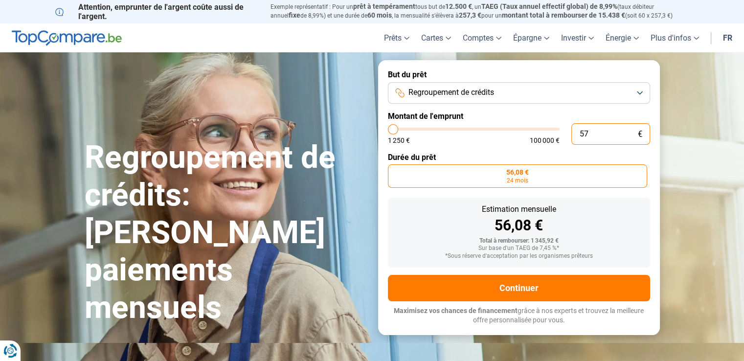
type input "570"
type input "1250"
type input "5 700"
type input "5750"
type input "57 000"
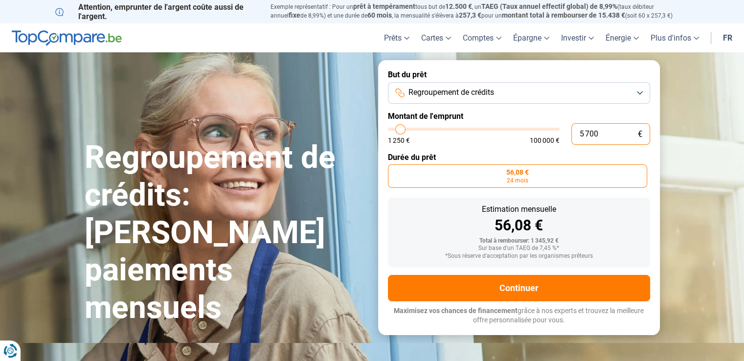
type input "57000"
radio input "false"
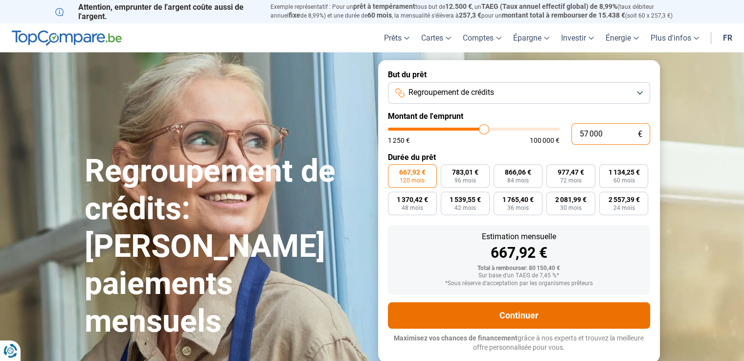
type input "57 000"
click at [528, 315] on button "Continuer" at bounding box center [519, 315] width 262 height 26
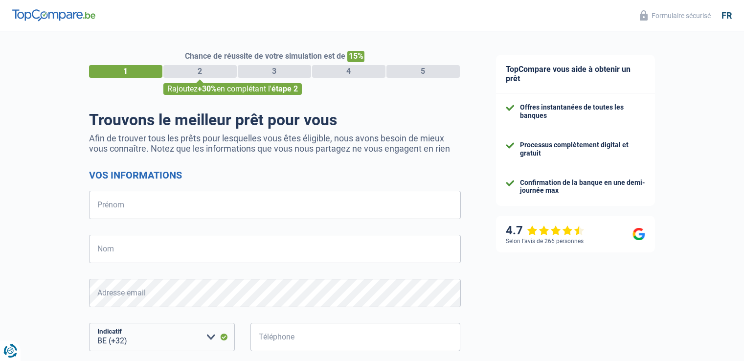
select select "32"
click at [203, 207] on input "Prénom" at bounding box center [275, 205] width 372 height 28
type input "Véronique"
click at [194, 251] on input "Nom" at bounding box center [275, 249] width 372 height 28
type input "LEFEBVRE"
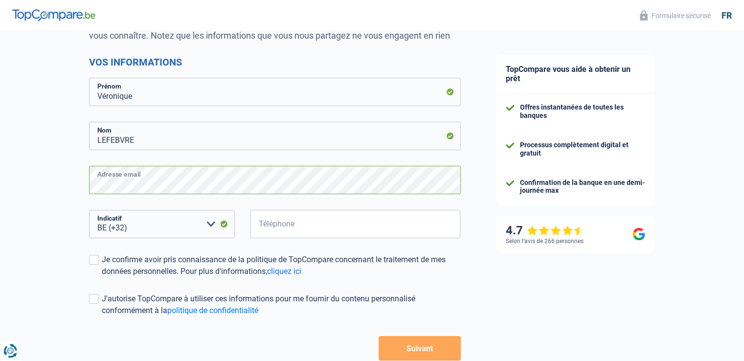
scroll to position [147, 0]
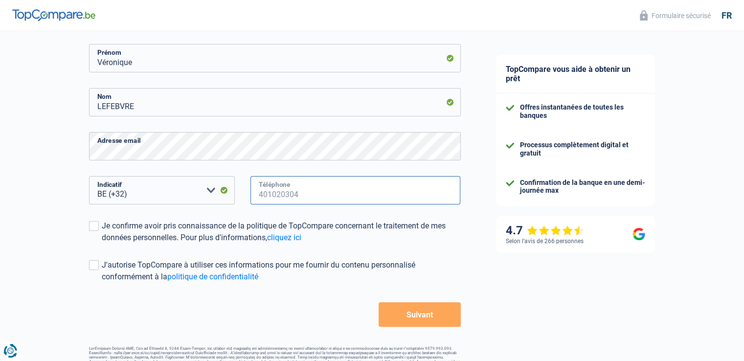
click at [299, 192] on input "Téléphone" at bounding box center [355, 190] width 210 height 28
type input "497916217"
click at [95, 225] on span at bounding box center [94, 226] width 10 height 10
click at [102, 244] on input "Je confirme avoir pris connaissance de la politique de TopCompare concernant le…" at bounding box center [102, 244] width 0 height 0
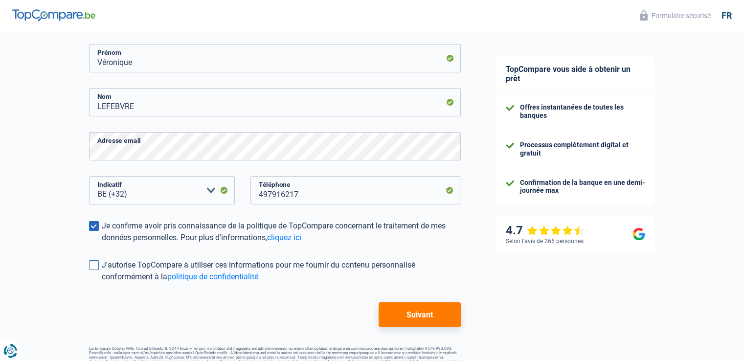
drag, startPoint x: 98, startPoint y: 266, endPoint x: 124, endPoint y: 275, distance: 27.5
click at [97, 266] on span at bounding box center [94, 265] width 10 height 10
click at [102, 283] on input "J'autorise TopCompare à utiliser ces informations pour me fournir du contenu pe…" at bounding box center [102, 283] width 0 height 0
click at [414, 313] on button "Suivant" at bounding box center [419, 314] width 82 height 24
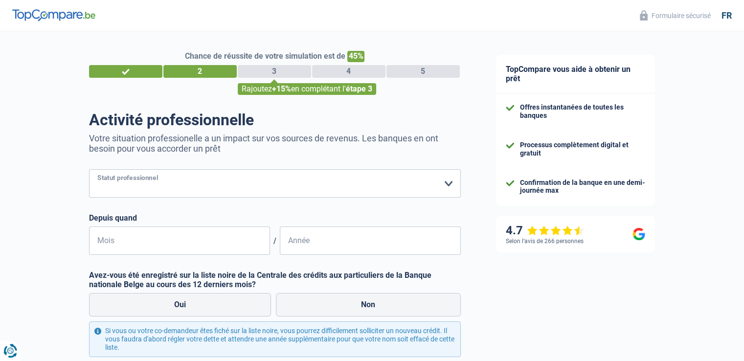
click at [206, 182] on select "Ouvrier Employé privé Employé public Invalide Indépendant Pensionné Chômeur Mut…" at bounding box center [275, 183] width 372 height 28
select select "publicEmployee"
click at [89, 170] on select "Ouvrier Employé privé Employé public Invalide Indépendant Pensionné Chômeur Mut…" at bounding box center [275, 183] width 372 height 28
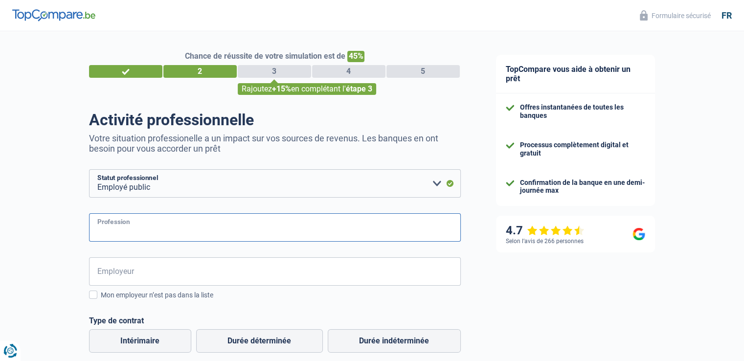
click at [158, 230] on input "Profession" at bounding box center [275, 227] width 372 height 28
type input "Greffière"
click at [160, 270] on input "Employeur" at bounding box center [275, 271] width 372 height 28
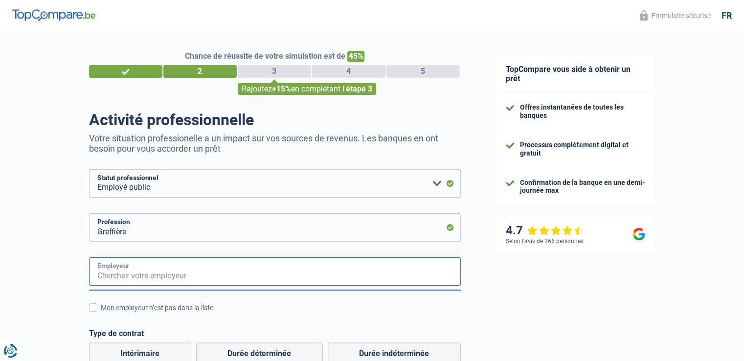
click at [158, 276] on input "Employeur" at bounding box center [275, 271] width 372 height 28
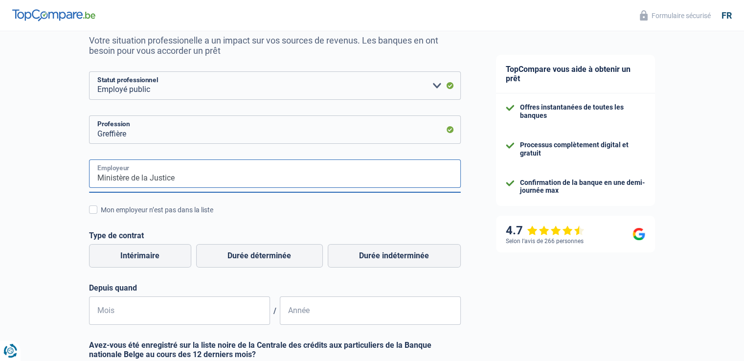
type input "Ministère de la Justice"
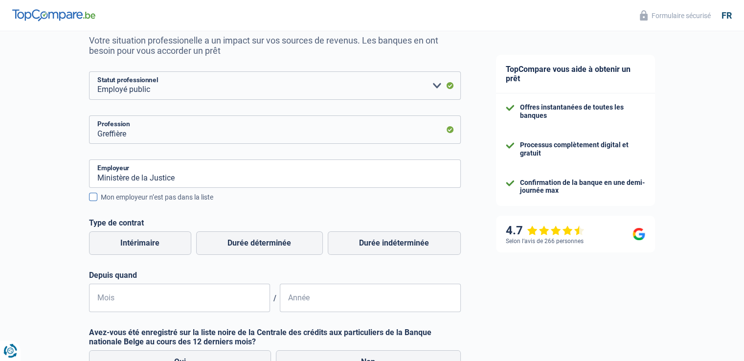
click at [92, 196] on span at bounding box center [93, 197] width 8 height 8
click at [101, 202] on input "Mon employeur n’est pas dans la liste" at bounding box center [101, 202] width 0 height 0
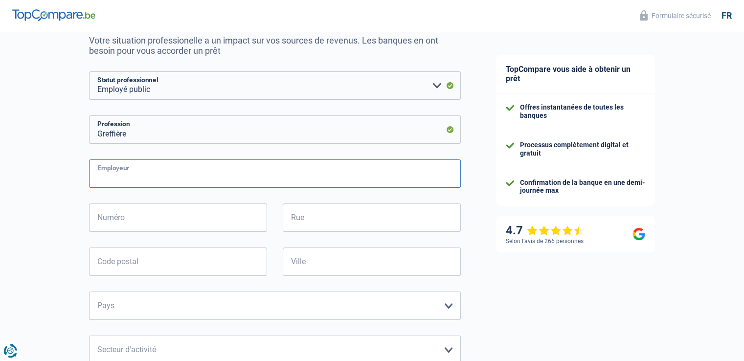
click at [146, 178] on input "Employeur" at bounding box center [275, 173] width 372 height 28
type input "SPF JUSTICE"
click at [171, 219] on input "Numéro" at bounding box center [178, 217] width 178 height 28
type input "115"
click at [317, 220] on input "Rue" at bounding box center [372, 217] width 178 height 28
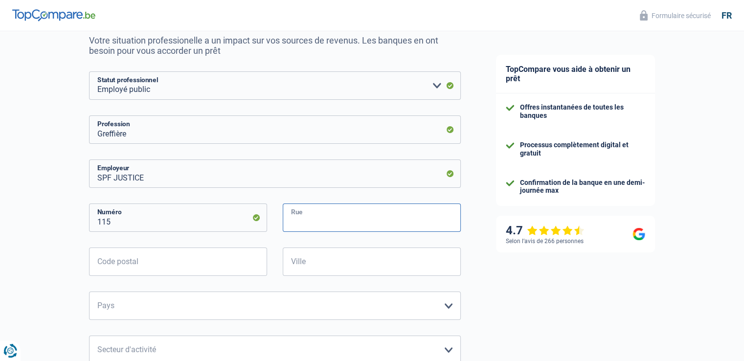
type input "Boulevard de Waterloo"
click at [221, 267] on input "Code postal" at bounding box center [178, 261] width 178 height 28
type input "1000"
click at [329, 257] on input "Ville" at bounding box center [372, 261] width 178 height 28
type input "BRUXELLES"
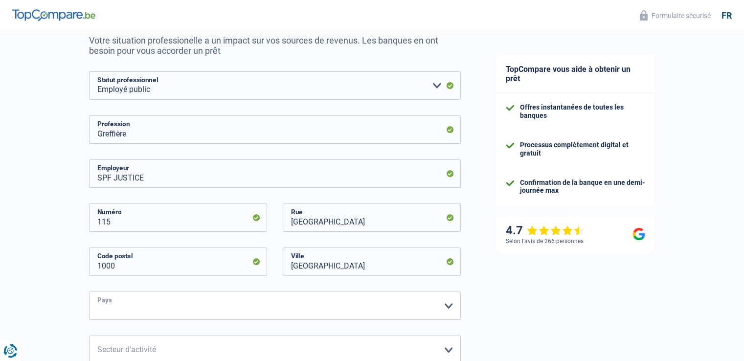
click at [297, 311] on select "Belgique France Allemagne Italie Luxembourg Pays-Bas Espagne Suisse Veuillez sé…" at bounding box center [275, 305] width 372 height 28
select select "BE"
click at [89, 292] on select "Belgique France Allemagne Italie Luxembourg Pays-Bas Espagne Suisse Veuillez sé…" at bounding box center [275, 305] width 372 height 28
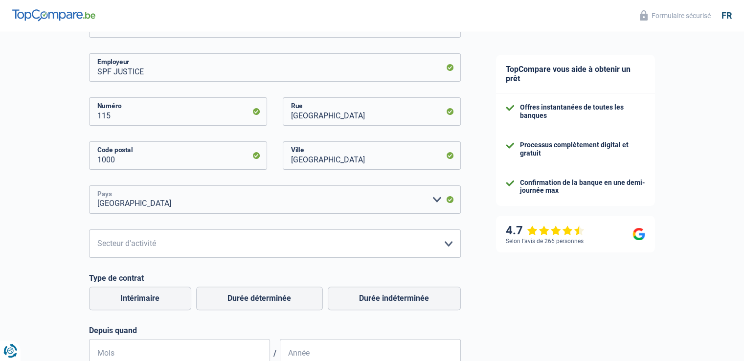
scroll to position [293, 0]
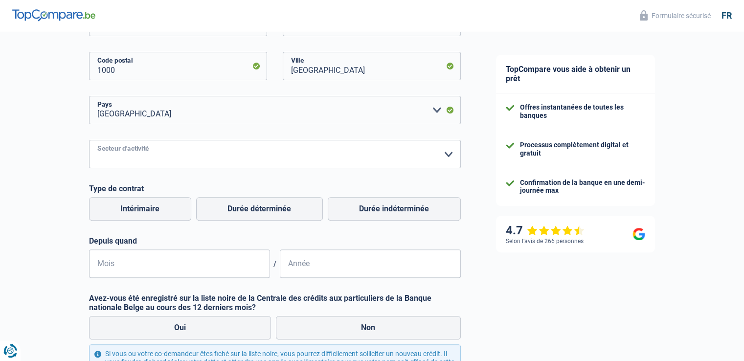
click at [444, 150] on select "Agriculture/Pêche Industrie Horeca Courier/Fitness/Taxi Construction Banques/As…" at bounding box center [275, 154] width 372 height 28
select select "stateUniversityEu"
click at [89, 140] on select "Agriculture/Pêche Industrie Horeca Courier/Fitness/Taxi Construction Banques/As…" at bounding box center [275, 154] width 372 height 28
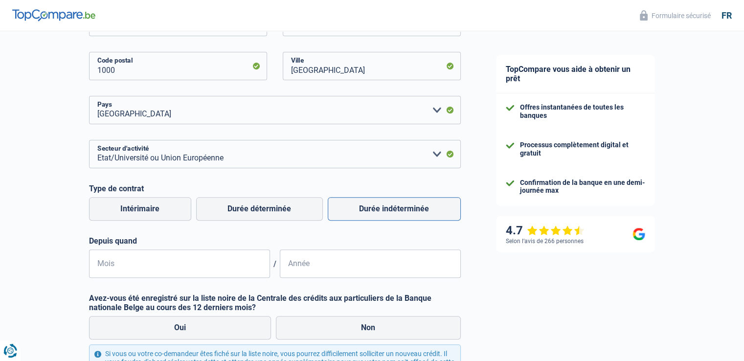
click at [384, 208] on label "Durée indéterminée" at bounding box center [394, 208] width 133 height 23
click at [384, 208] on input "Durée indéterminée" at bounding box center [394, 208] width 133 height 23
radio input "true"
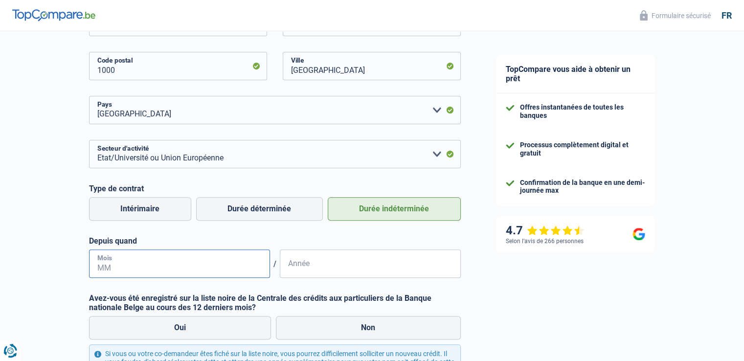
click at [219, 264] on input "Mois" at bounding box center [179, 263] width 181 height 28
type input "10"
click at [312, 268] on input "Année" at bounding box center [370, 263] width 181 height 28
type input "1989"
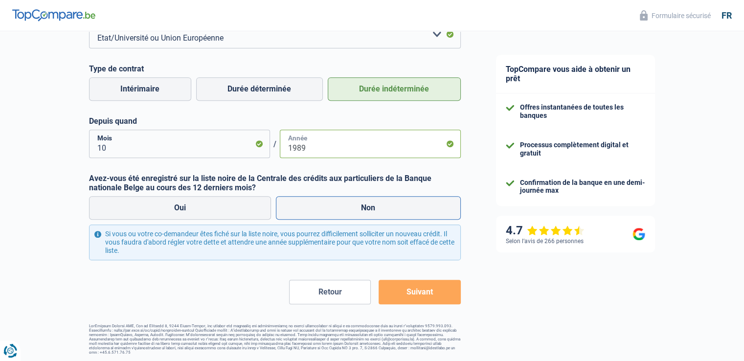
scroll to position [415, 0]
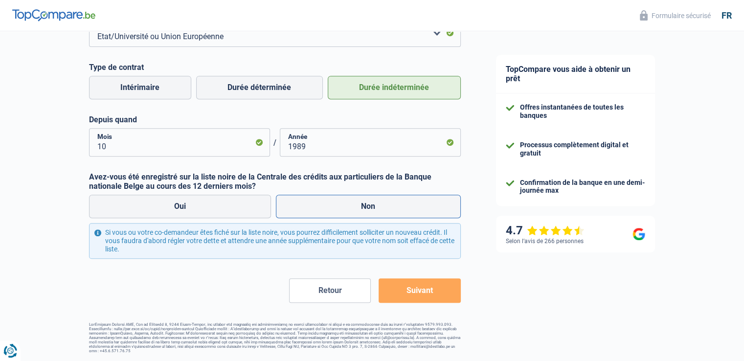
click at [342, 206] on label "Non" at bounding box center [368, 206] width 185 height 23
click at [342, 206] on input "Non" at bounding box center [368, 206] width 185 height 23
radio input "true"
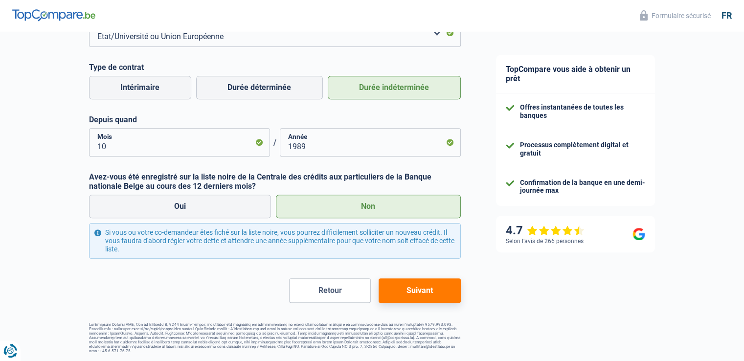
click at [436, 291] on button "Suivant" at bounding box center [419, 290] width 82 height 24
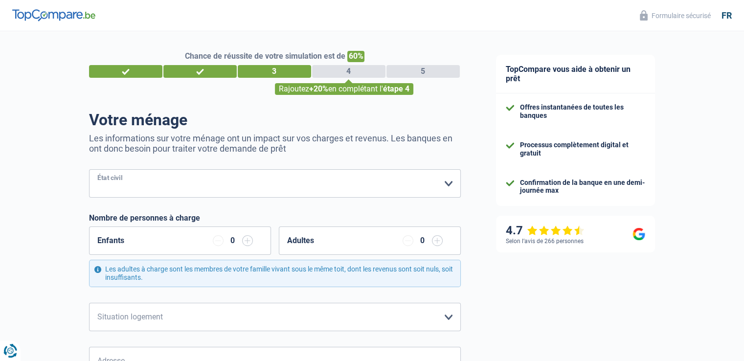
click at [251, 177] on select "Célibataire Marié(e) Cohabitant(e) légal(e) Divorcé(e) Veuf(ve) Séparé (de fait…" at bounding box center [275, 183] width 372 height 28
select select "single"
click at [89, 170] on select "Célibataire Marié(e) Cohabitant(e) légal(e) Divorcé(e) Veuf(ve) Séparé (de fait…" at bounding box center [275, 183] width 372 height 28
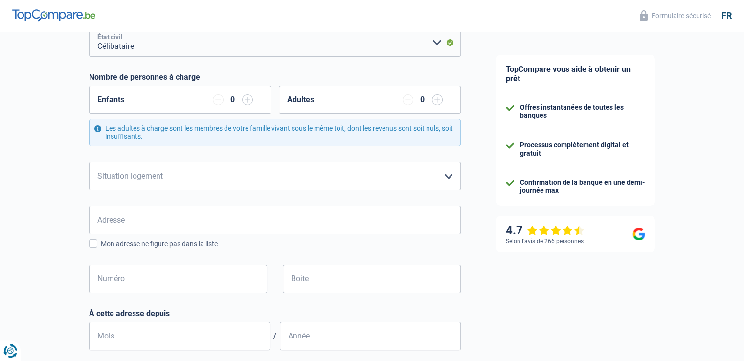
scroll to position [147, 0]
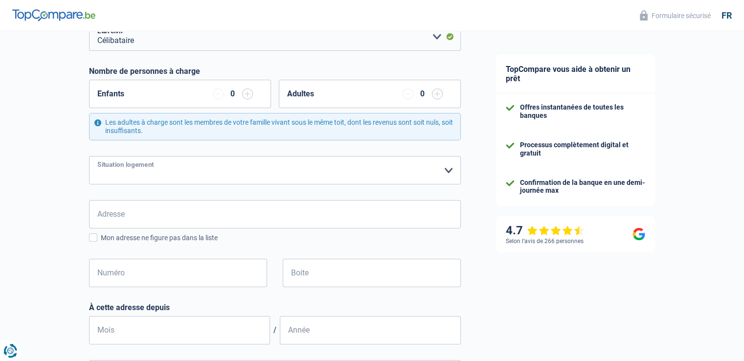
click at [446, 168] on select "Locataire Propriétaire avec prêt hypothécaire Propriétaire sans prêt hypothécai…" at bounding box center [275, 170] width 372 height 28
select select "rents"
click at [89, 156] on select "Locataire Propriétaire avec prêt hypothécaire Propriétaire sans prêt hypothécai…" at bounding box center [275, 170] width 372 height 28
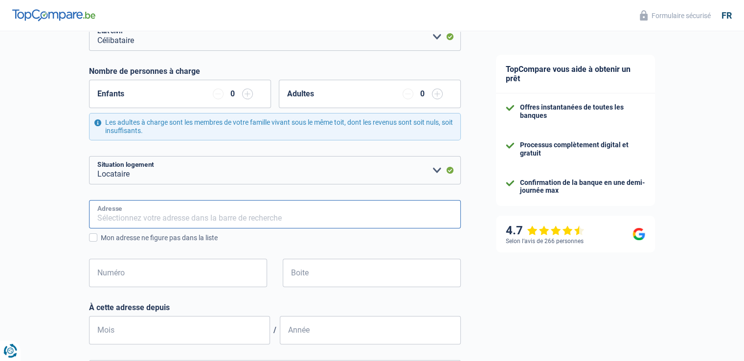
click at [288, 215] on input "Adresse" at bounding box center [275, 214] width 372 height 28
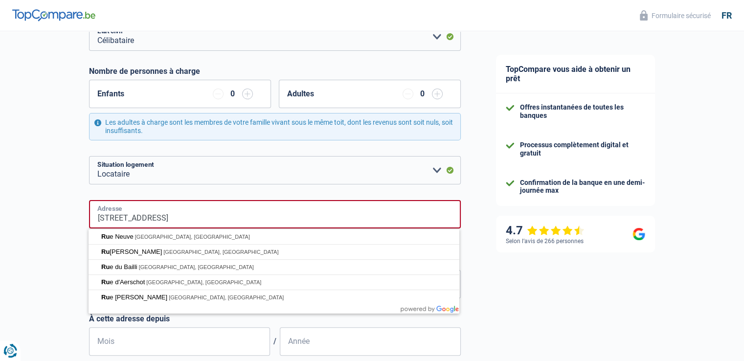
click at [220, 213] on input "Rue de la Gare, 6670, Gouvy, BE" at bounding box center [275, 214] width 372 height 28
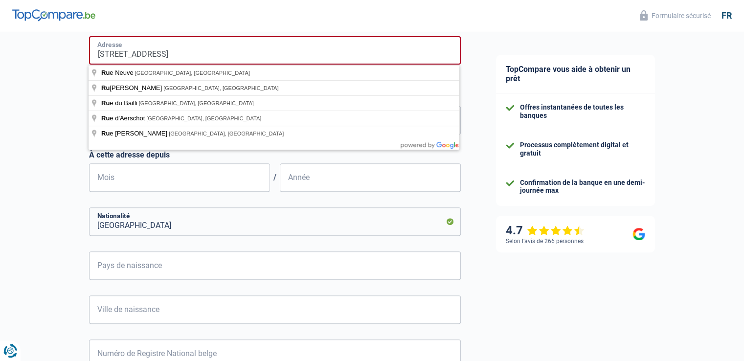
scroll to position [293, 0]
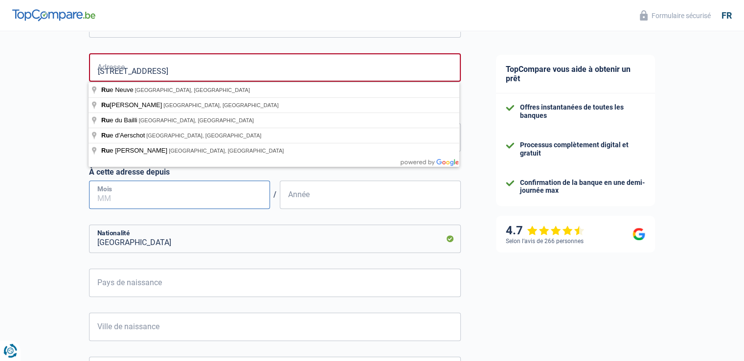
click at [221, 194] on input "Mois" at bounding box center [179, 194] width 181 height 28
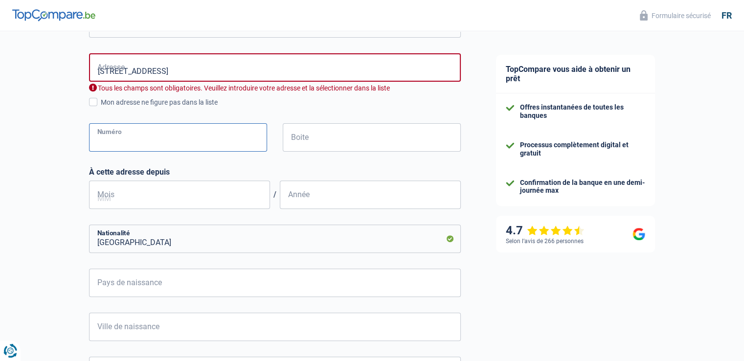
click at [146, 137] on input "Numéro" at bounding box center [178, 137] width 178 height 28
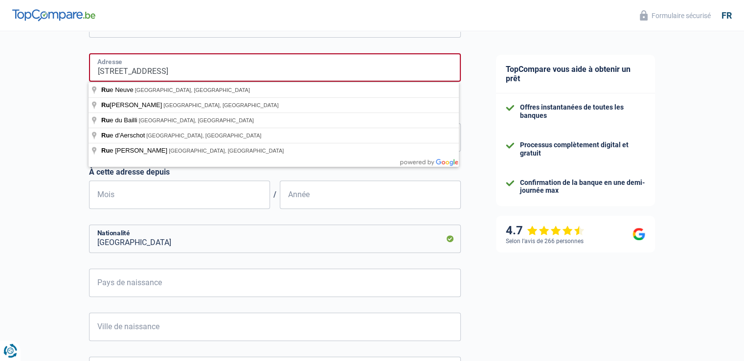
drag, startPoint x: 216, startPoint y: 67, endPoint x: 196, endPoint y: 70, distance: 19.8
click at [196, 70] on input "Rue de la Gare, 6670, Gouvy, BE" at bounding box center [275, 67] width 372 height 28
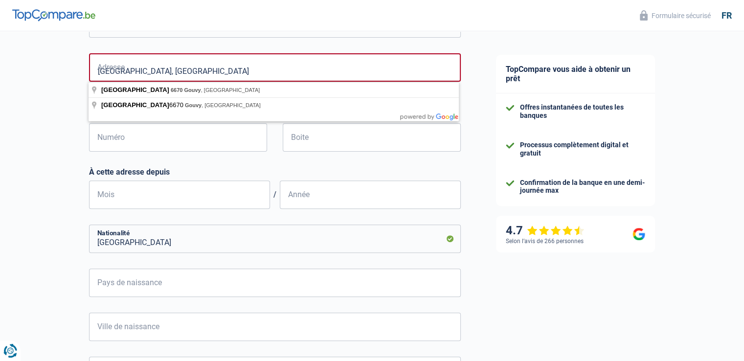
type input "Rue de la Gare, 6670, Gouvy, BE"
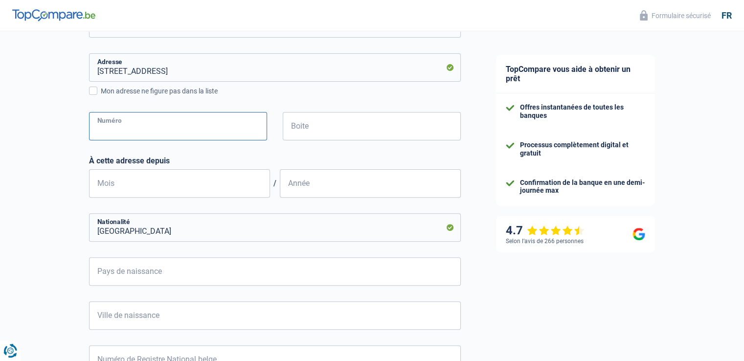
click at [143, 120] on input "Numéro" at bounding box center [178, 126] width 178 height 28
type input "12A"
click at [151, 184] on input "Mois" at bounding box center [179, 183] width 181 height 28
type input "10"
click at [322, 186] on input "Année" at bounding box center [370, 183] width 181 height 28
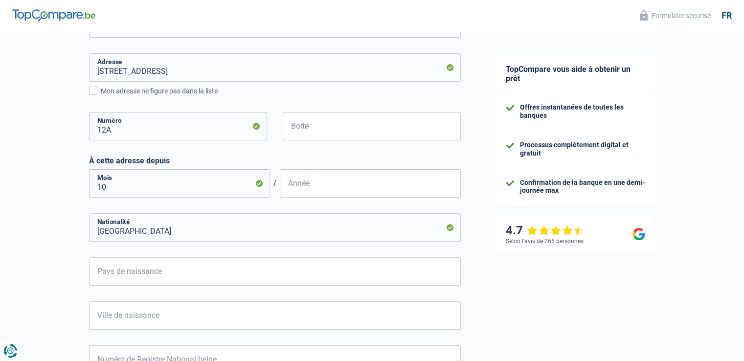
type input "2019"
click at [184, 271] on input "Pays de naissance" at bounding box center [275, 271] width 372 height 28
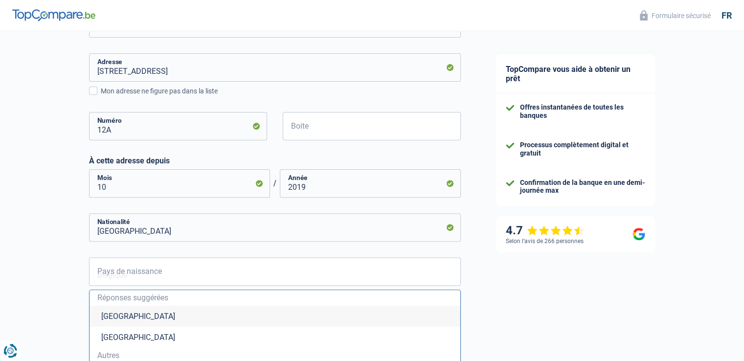
click at [166, 320] on li "Belgique" at bounding box center [274, 316] width 371 height 21
type input "Belgique"
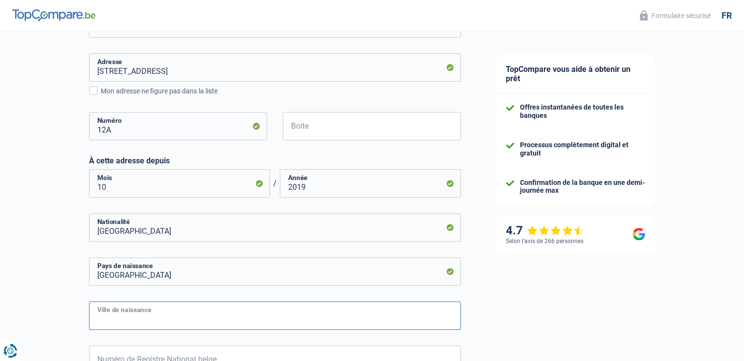
click at [172, 315] on input "Ville de naissance" at bounding box center [275, 315] width 372 height 28
type input "Sambreville"
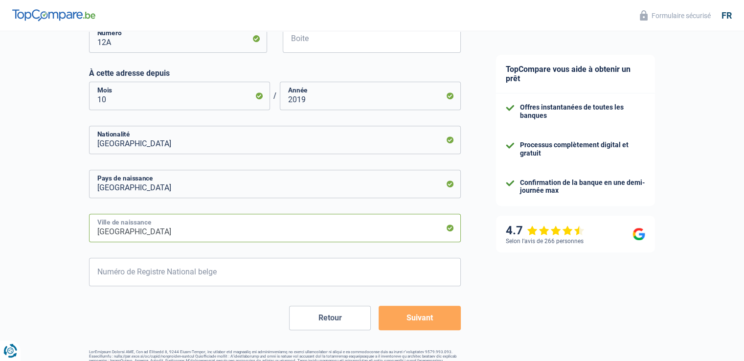
scroll to position [408, 0]
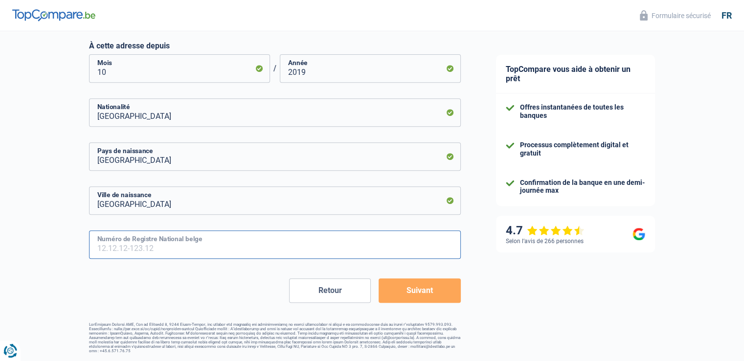
click at [247, 246] on input "Numéro de Registre National belge" at bounding box center [275, 244] width 372 height 28
type input "69.10.08-040.75"
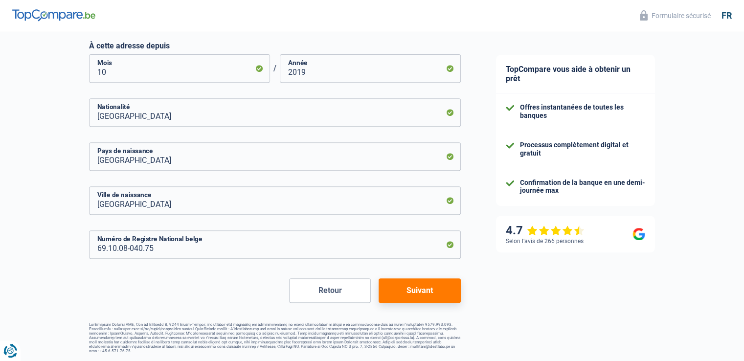
click at [426, 288] on button "Suivant" at bounding box center [419, 290] width 82 height 24
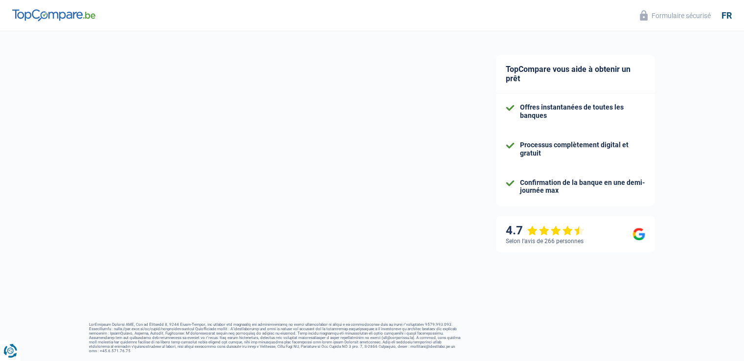
select select "netSalary"
select select "mealVouchers"
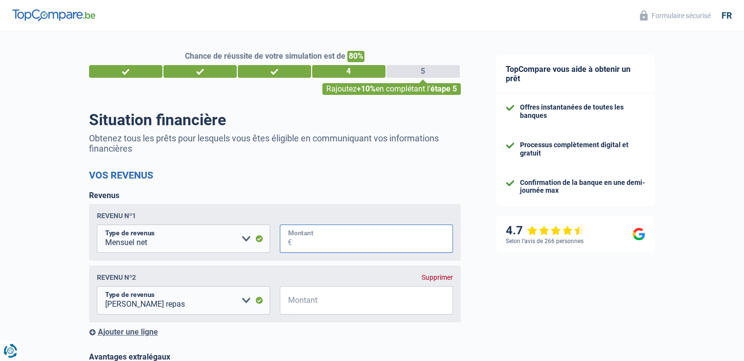
click at [354, 244] on input "Montant" at bounding box center [372, 238] width 161 height 28
type input "3.300"
click at [428, 278] on div "Supprimer" at bounding box center [437, 277] width 31 height 8
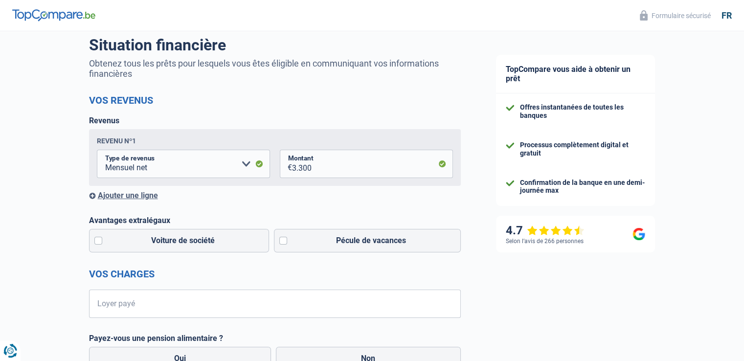
scroll to position [98, 0]
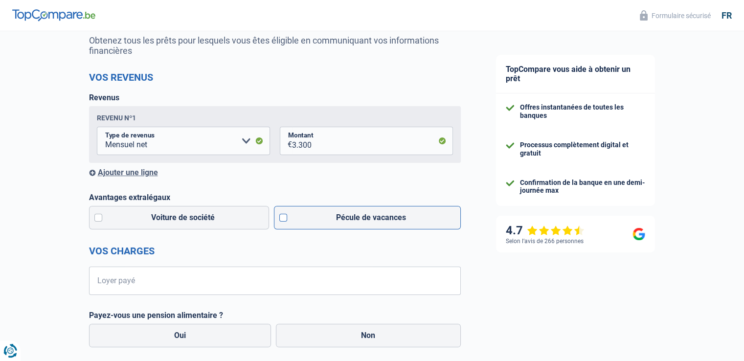
click at [315, 218] on label "Pécule de vacances" at bounding box center [367, 217] width 187 height 23
click at [315, 218] on input "Pécule de vacances" at bounding box center [367, 217] width 187 height 23
checkbox input "true"
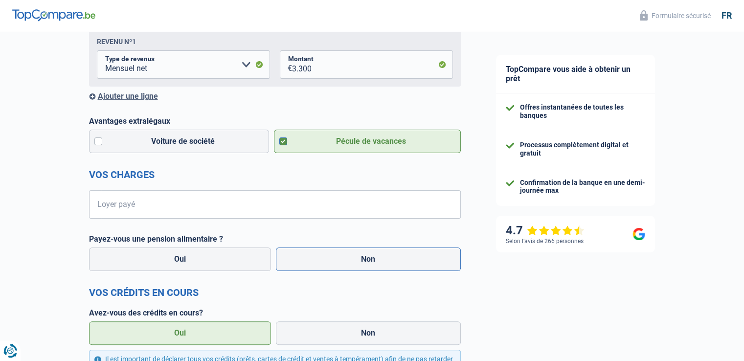
scroll to position [196, 0]
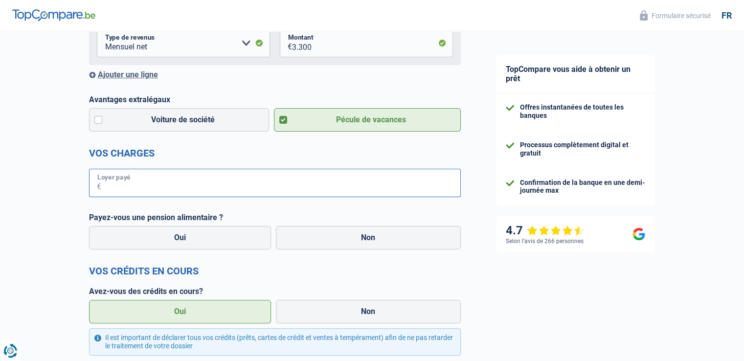
click at [209, 183] on input "Loyer payé" at bounding box center [280, 183] width 359 height 28
type input "500"
click at [294, 239] on label "Non" at bounding box center [368, 237] width 185 height 23
click at [294, 239] on input "Non" at bounding box center [368, 237] width 185 height 23
radio input "true"
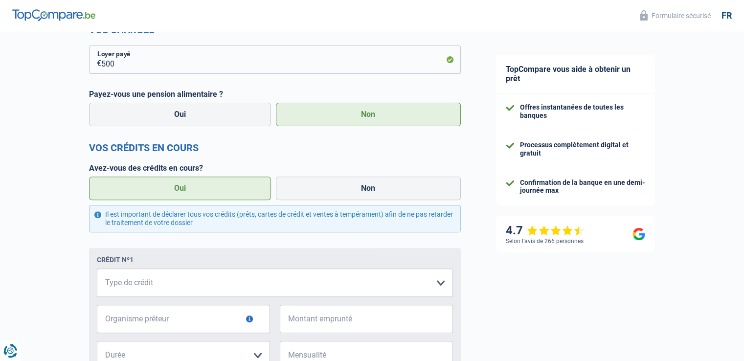
scroll to position [342, 0]
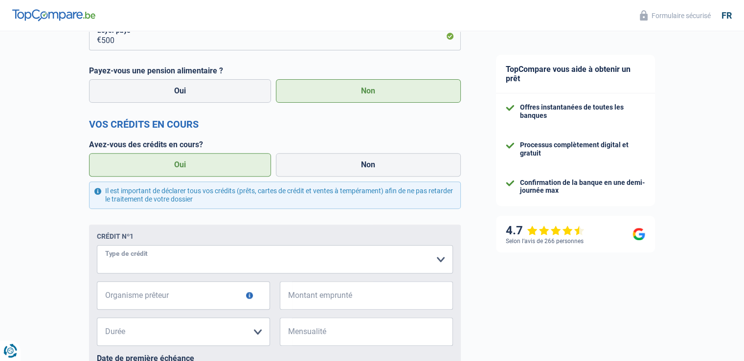
click at [221, 257] on select "Carte ou ouverture de crédit Prêt hypothécaire Vente à tempérament Prêt à tempé…" at bounding box center [275, 259] width 356 height 28
select select "personalLoan"
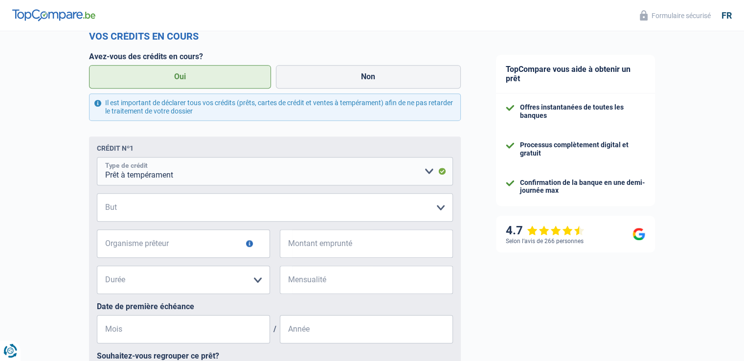
scroll to position [440, 0]
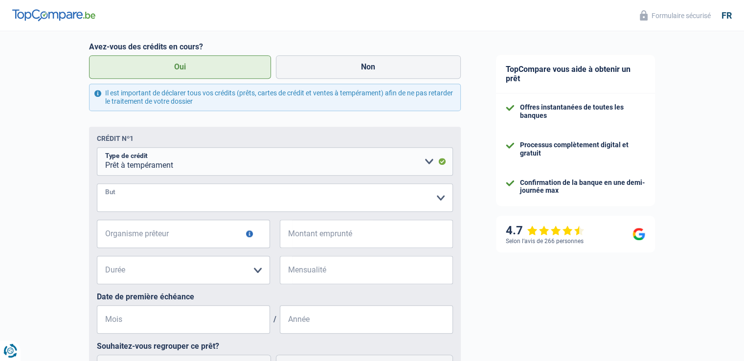
click at [186, 198] on select "Confort maison: meubles, textile, peinture, électroménager, outillage non-profe…" at bounding box center [275, 197] width 356 height 28
click at [185, 198] on select "Confort maison: meubles, textile, peinture, électroménager, outillage non-profe…" at bounding box center [275, 197] width 356 height 28
select select "other"
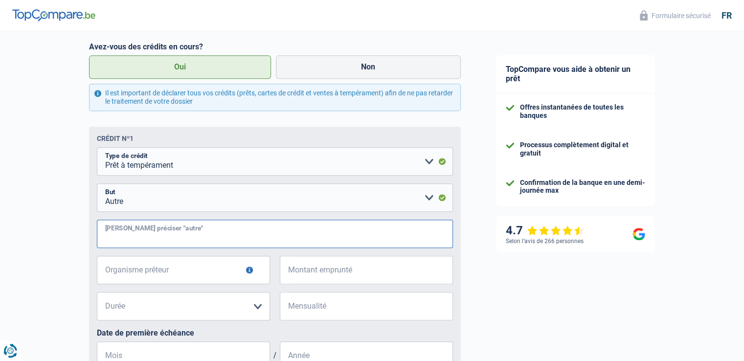
click at [186, 228] on input "Veuillez préciser "autre"" at bounding box center [275, 234] width 356 height 28
type input "Besoins divers"
click at [210, 274] on input "Organisme prêteur" at bounding box center [183, 270] width 173 height 28
type input "Alpha Crédit"
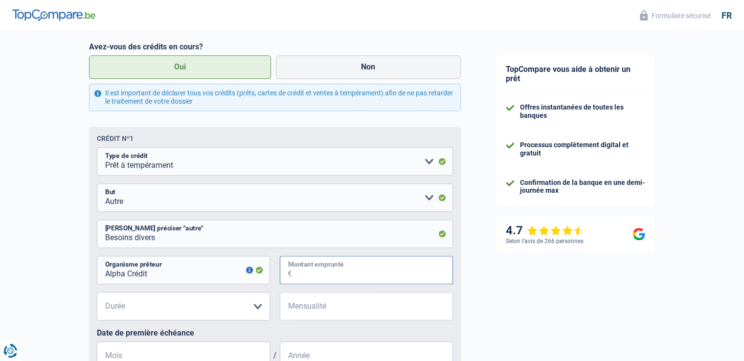
click at [347, 268] on input "Montant emprunté" at bounding box center [372, 270] width 161 height 28
type input "60.000"
click at [232, 307] on select "12 mois 18 mois 24 mois 30 mois 36 mois 42 mois 48 mois 60 mois 72 mois 84 mois…" at bounding box center [183, 306] width 173 height 28
select select "120"
click at [97, 293] on select "12 mois 18 mois 24 mois 30 mois 36 mois 42 mois 48 mois 60 mois 72 mois 84 mois…" at bounding box center [183, 306] width 173 height 28
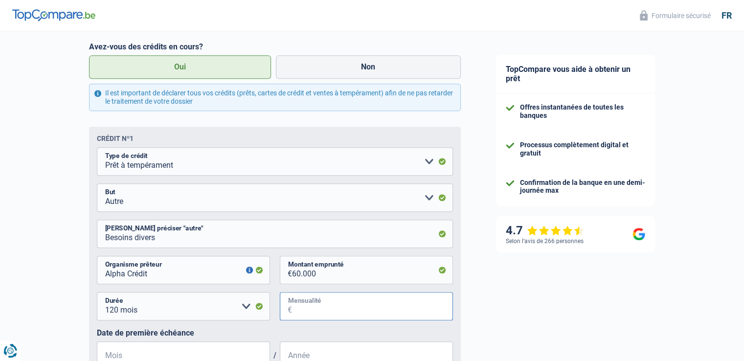
click at [340, 307] on input "Mensualité" at bounding box center [372, 306] width 161 height 28
type input "900"
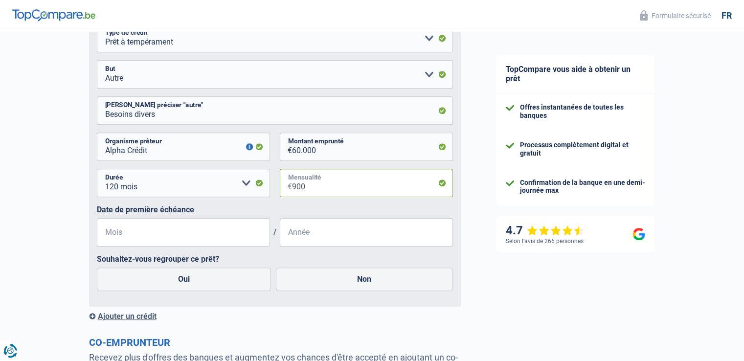
scroll to position [587, 0]
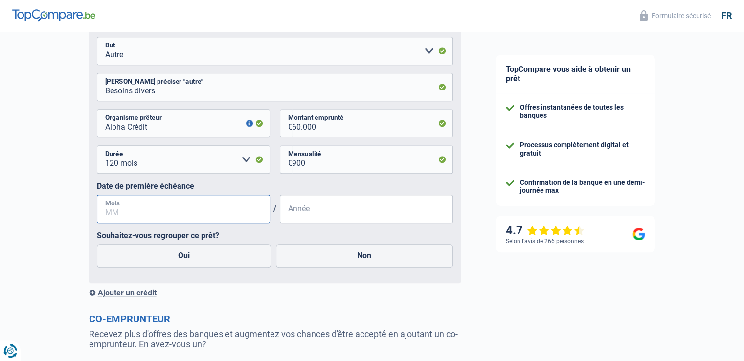
click at [198, 213] on input "Mois" at bounding box center [183, 209] width 173 height 28
type input "10"
click at [360, 209] on input "Année" at bounding box center [366, 209] width 173 height 28
type input "2024"
click at [218, 257] on label "Oui" at bounding box center [184, 255] width 175 height 23
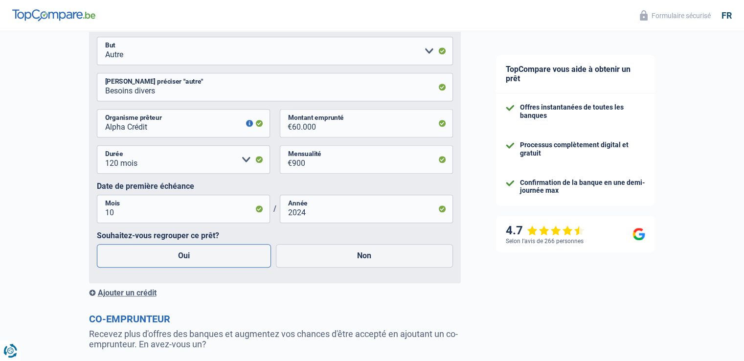
click at [218, 257] on input "Oui" at bounding box center [184, 255] width 175 height 23
radio input "true"
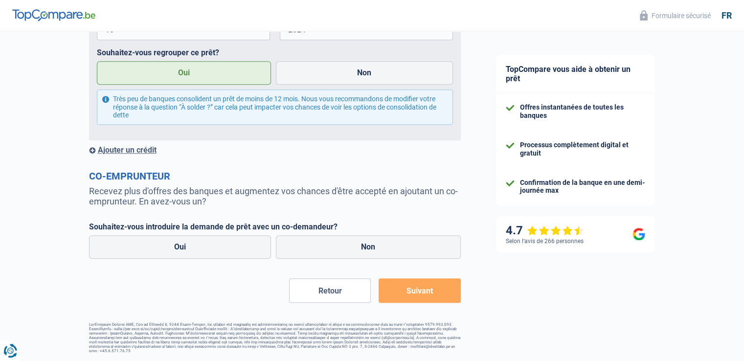
scroll to position [772, 0]
click at [126, 149] on div "Ajouter un crédit" at bounding box center [275, 149] width 372 height 9
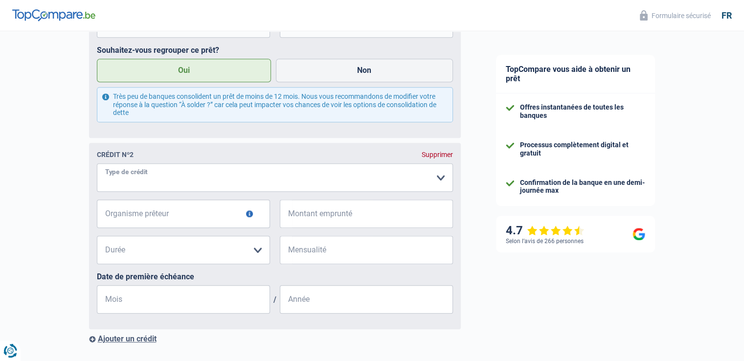
click at [162, 179] on select "Carte ou ouverture de crédit Prêt hypothécaire Vente à tempérament Prêt à tempé…" at bounding box center [275, 177] width 356 height 28
select select "personalLoan"
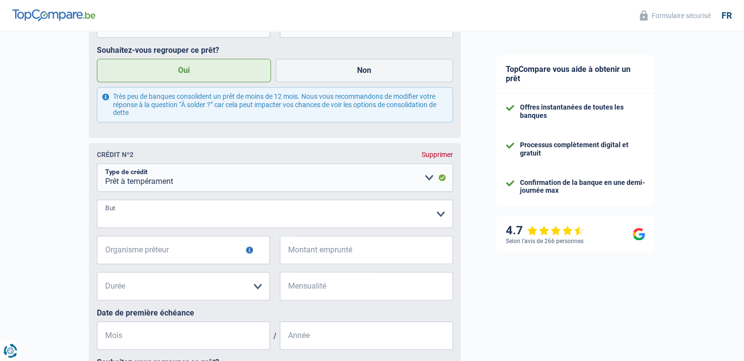
click at [169, 213] on select "Confort maison: meubles, textile, peinture, électroménager, outillage non-profe…" at bounding box center [275, 214] width 356 height 28
select select "other"
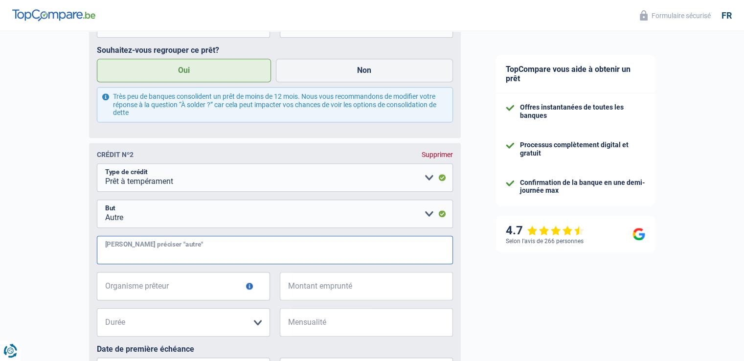
click at [182, 255] on input "Veuillez préciser "autre"" at bounding box center [275, 250] width 356 height 28
type input "Frais voiture, plein citerne mazout,"
click at [251, 287] on button "button" at bounding box center [249, 286] width 7 height 7
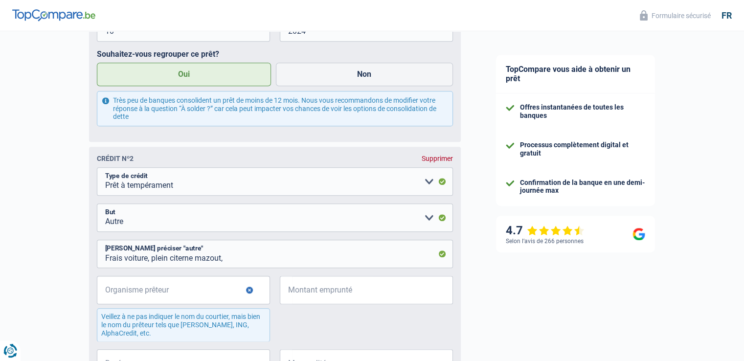
scroll to position [809, 0]
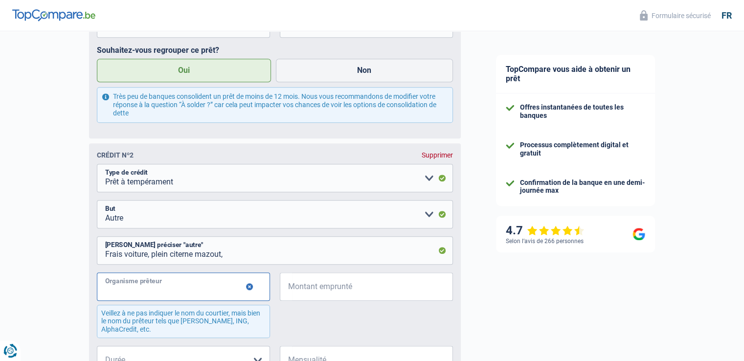
click at [224, 288] on input "Organisme prêteur" at bounding box center [183, 286] width 173 height 28
type input "Cofidis"
click at [364, 279] on input "Montant emprunté" at bounding box center [372, 286] width 161 height 28
type input "5.000"
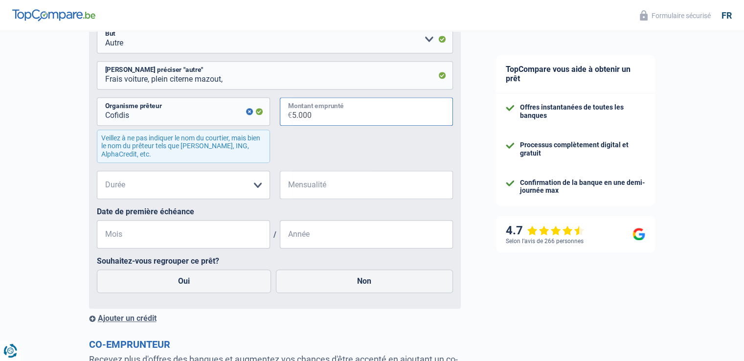
scroll to position [1005, 0]
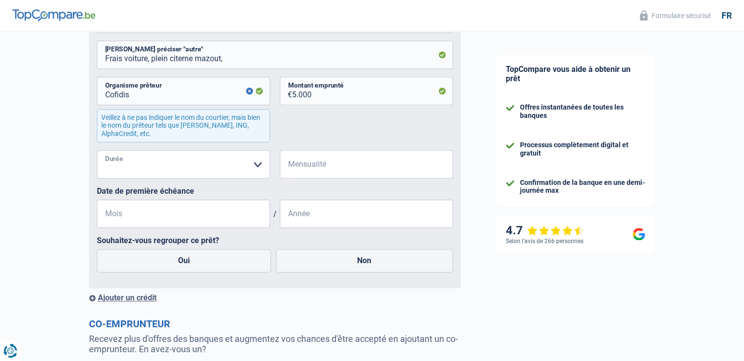
click at [257, 166] on select "12 mois 18 mois 24 mois 30 mois 36 mois Veuillez sélectionner une option" at bounding box center [183, 164] width 173 height 28
select select "36"
click at [97, 152] on select "12 mois 18 mois 24 mois 30 mois 36 mois Veuillez sélectionner une option" at bounding box center [183, 164] width 173 height 28
click at [327, 164] on input "Mensualité" at bounding box center [372, 164] width 161 height 28
type input "250"
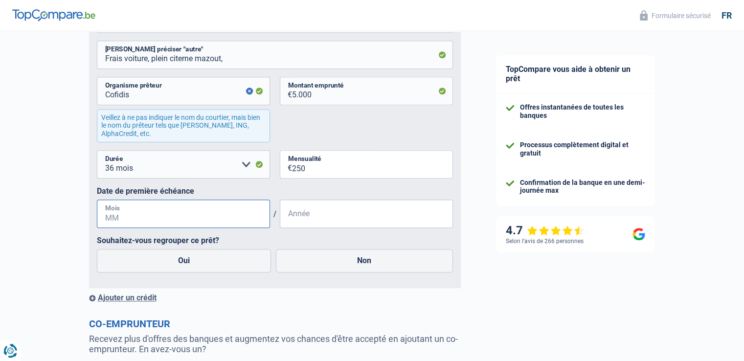
click at [239, 218] on input "Mois" at bounding box center [183, 214] width 173 height 28
click at [340, 212] on input "Année" at bounding box center [366, 214] width 173 height 28
type input "2025"
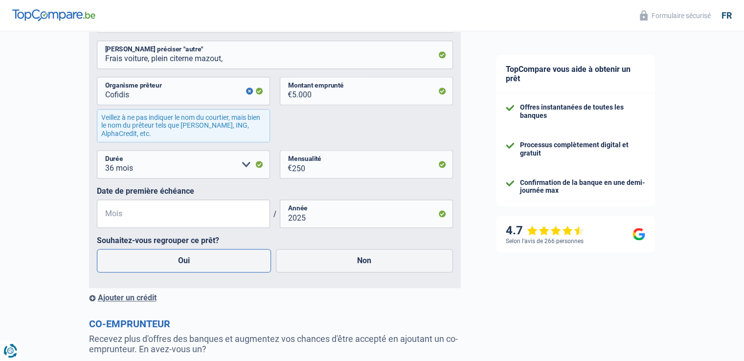
click at [228, 267] on label "Oui" at bounding box center [184, 260] width 175 height 23
click at [228, 267] on input "Oui" at bounding box center [184, 260] width 175 height 23
radio input "true"
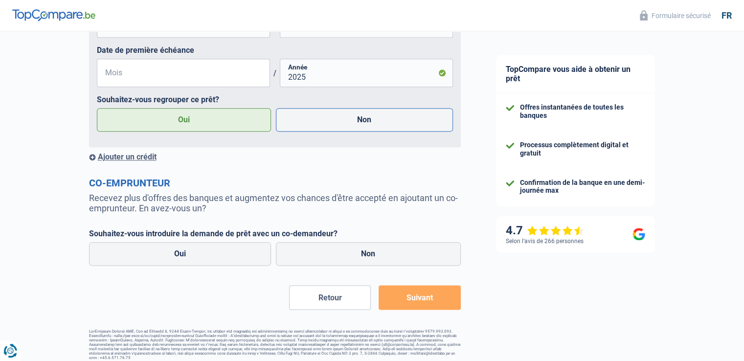
scroll to position [1152, 0]
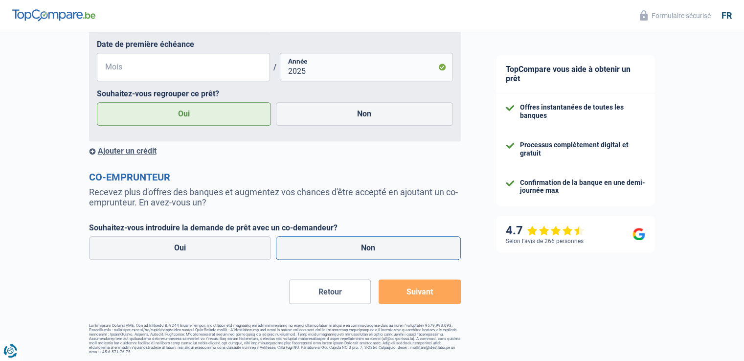
click at [327, 252] on label "Non" at bounding box center [368, 247] width 185 height 23
click at [327, 252] on input "Non" at bounding box center [368, 247] width 185 height 23
radio input "true"
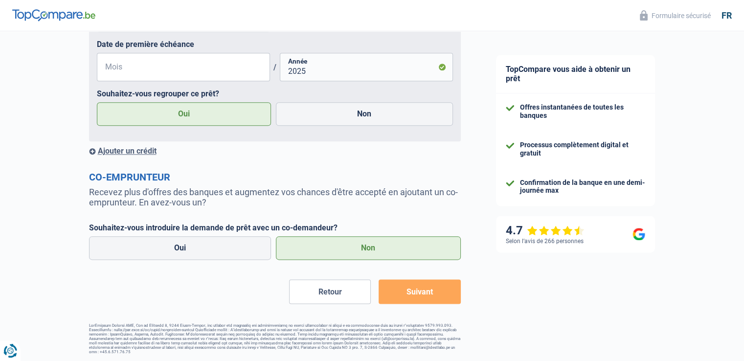
click at [405, 291] on button "Suivant" at bounding box center [419, 291] width 82 height 24
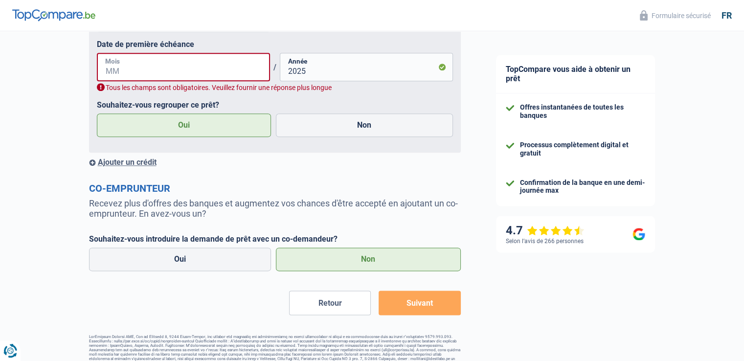
click at [126, 69] on input "Mois" at bounding box center [183, 67] width 173 height 28
type input "1"
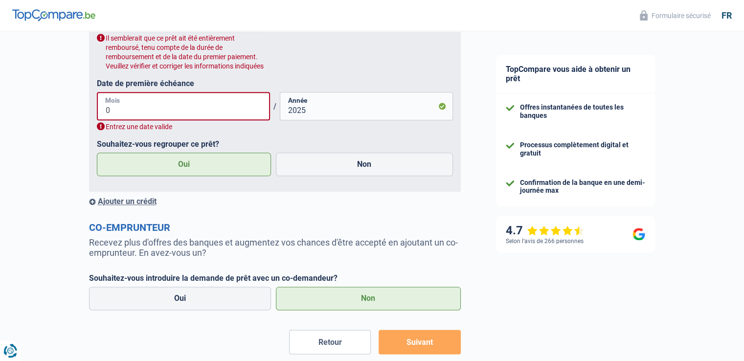
type input "09"
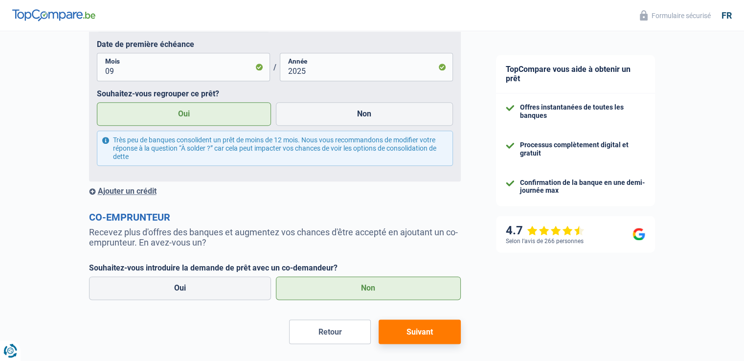
click at [219, 118] on label "Oui" at bounding box center [184, 113] width 175 height 23
click at [219, 118] on input "Oui" at bounding box center [184, 113] width 175 height 23
click at [424, 334] on button "Suivant" at bounding box center [419, 331] width 82 height 24
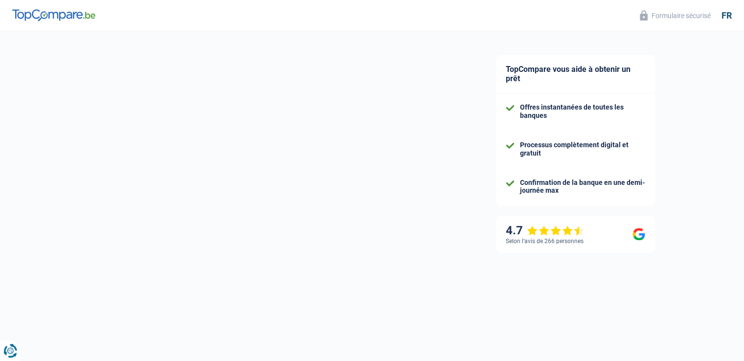
scroll to position [137, 0]
select select "refinancing"
select select "120"
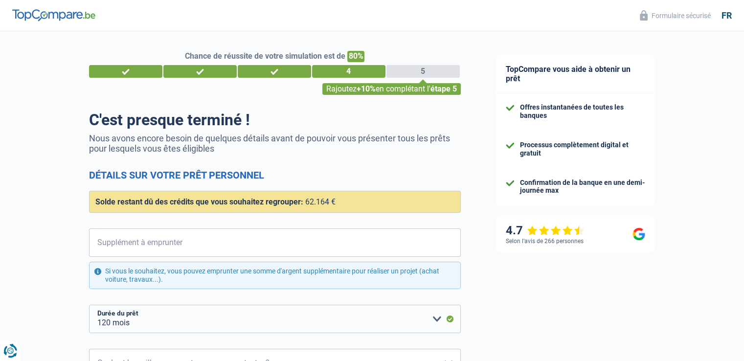
scroll to position [0, 0]
click at [309, 248] on input "Supplément à emprunter" at bounding box center [280, 242] width 359 height 28
type input "3.000"
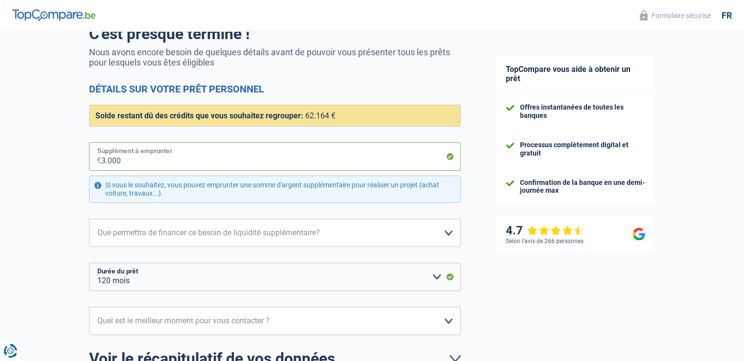
scroll to position [98, 0]
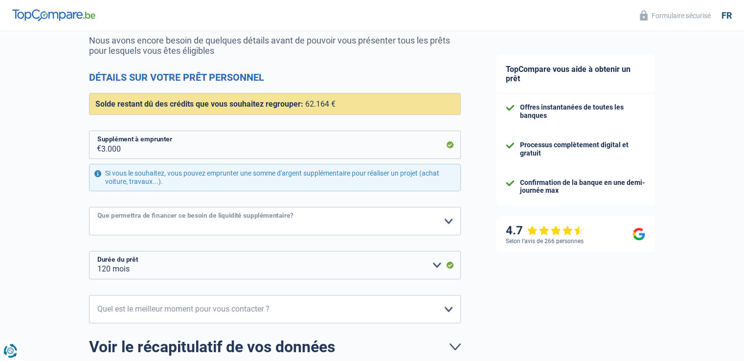
click at [445, 222] on select "Confort maison: meubles, textile, peinture, électroménager, outillage non-profe…" at bounding box center [275, 221] width 372 height 28
select select "movingOrInstallation"
click at [89, 207] on select "Confort maison: meubles, textile, peinture, électroménager, outillage non-profe…" at bounding box center [275, 221] width 372 height 28
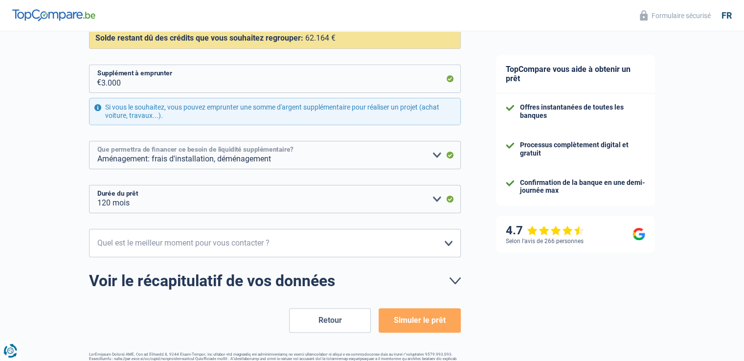
scroll to position [194, 0]
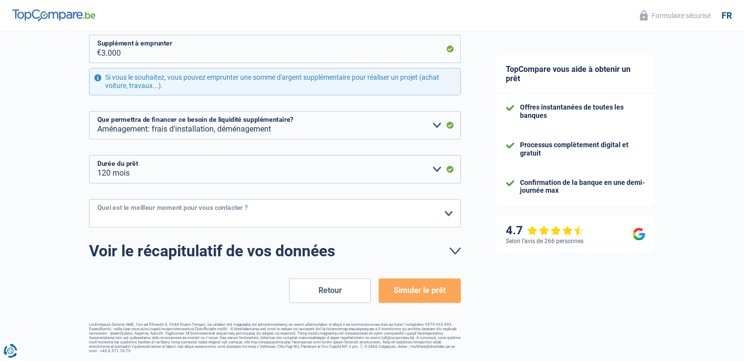
click at [446, 214] on select "10h-12h 12h-14h 14h-16h 16h-18h Veuillez sélectionner une option" at bounding box center [275, 213] width 372 height 28
select select "10-12"
click at [89, 199] on select "10h-12h 12h-14h 14h-16h 16h-18h Veuillez sélectionner une option" at bounding box center [275, 213] width 372 height 28
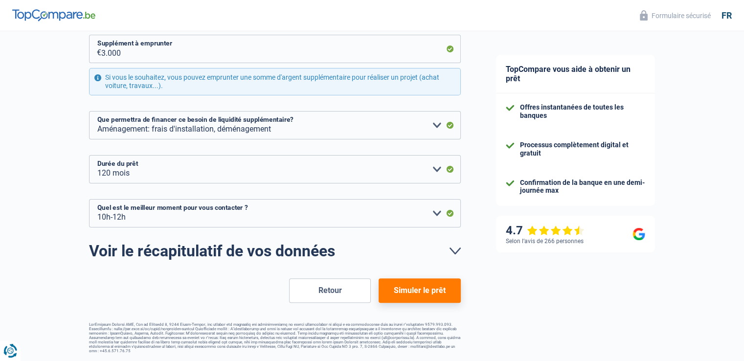
click at [433, 289] on button "Simuler le prêt" at bounding box center [419, 290] width 82 height 24
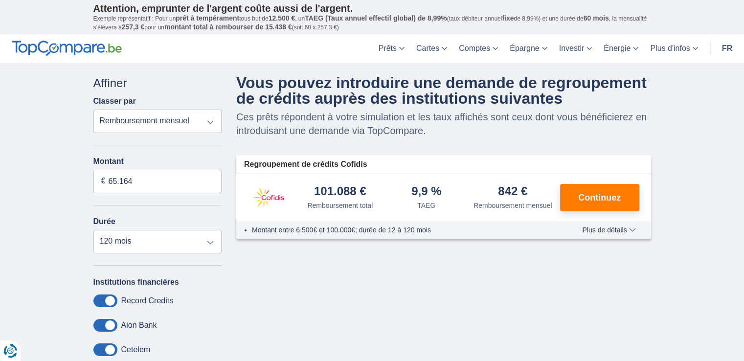
click at [612, 223] on div "Montant entre 6.500€ et 100.000€; durée de 12 à 120 mois Plus de détails Moins …" at bounding box center [443, 230] width 415 height 18
click at [608, 227] on span "Plus de détails" at bounding box center [608, 229] width 53 height 7
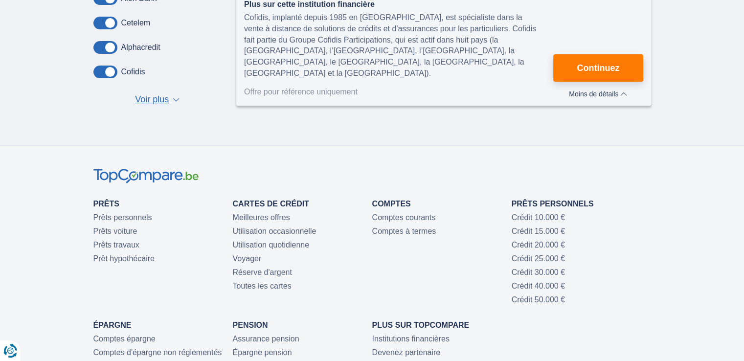
scroll to position [391, 0]
